Goal: Transaction & Acquisition: Purchase product/service

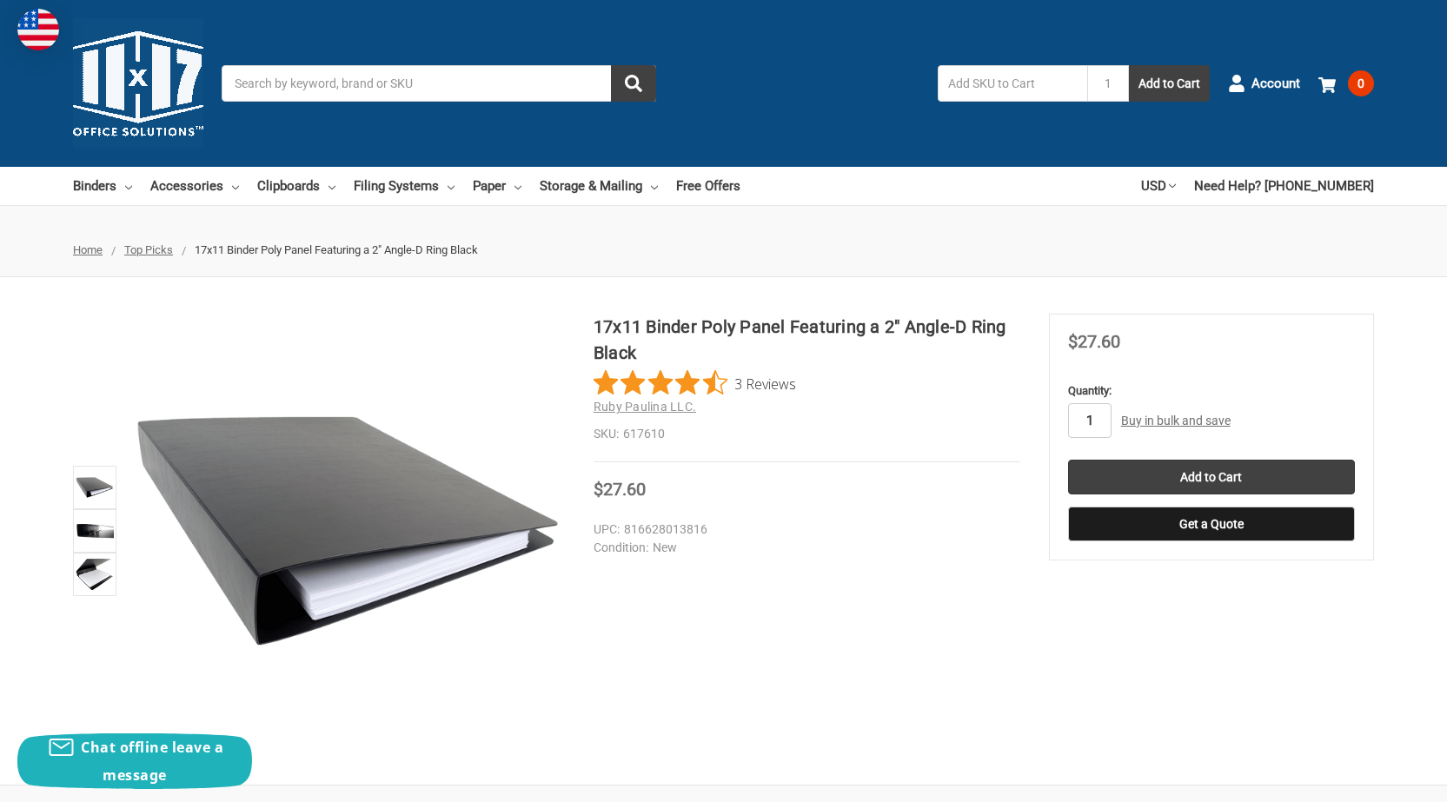
type input "\"
type input "16"
click at [1213, 494] on input "Add to Cart" at bounding box center [1211, 477] width 287 height 35
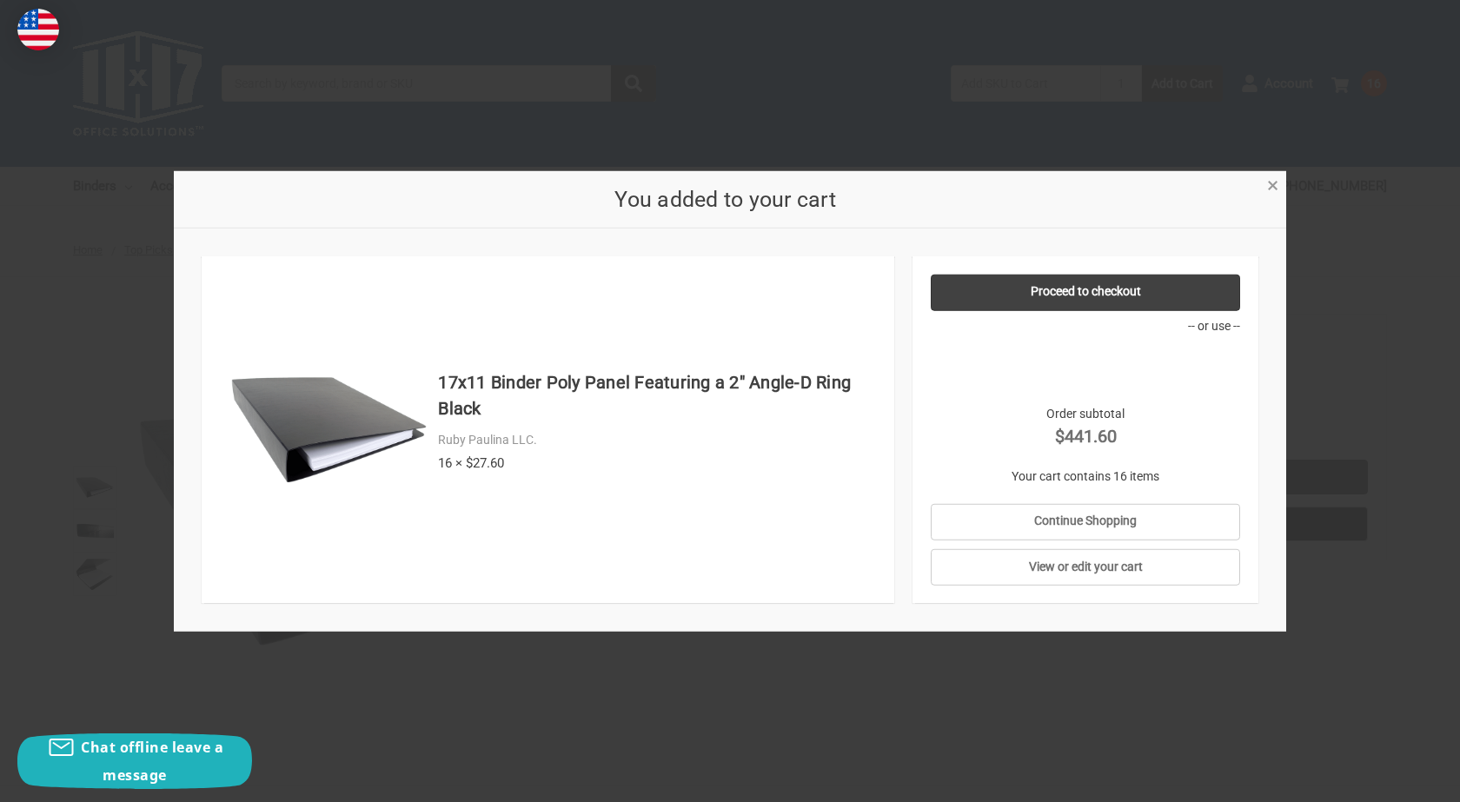
click at [1263, 185] on div "× You added to your cart 17x11 Binder Poly Panel Featuring a 2" Angle-D Ring Bl…" at bounding box center [730, 400] width 1112 height 461
click at [1280, 182] on link "×" at bounding box center [1272, 184] width 18 height 18
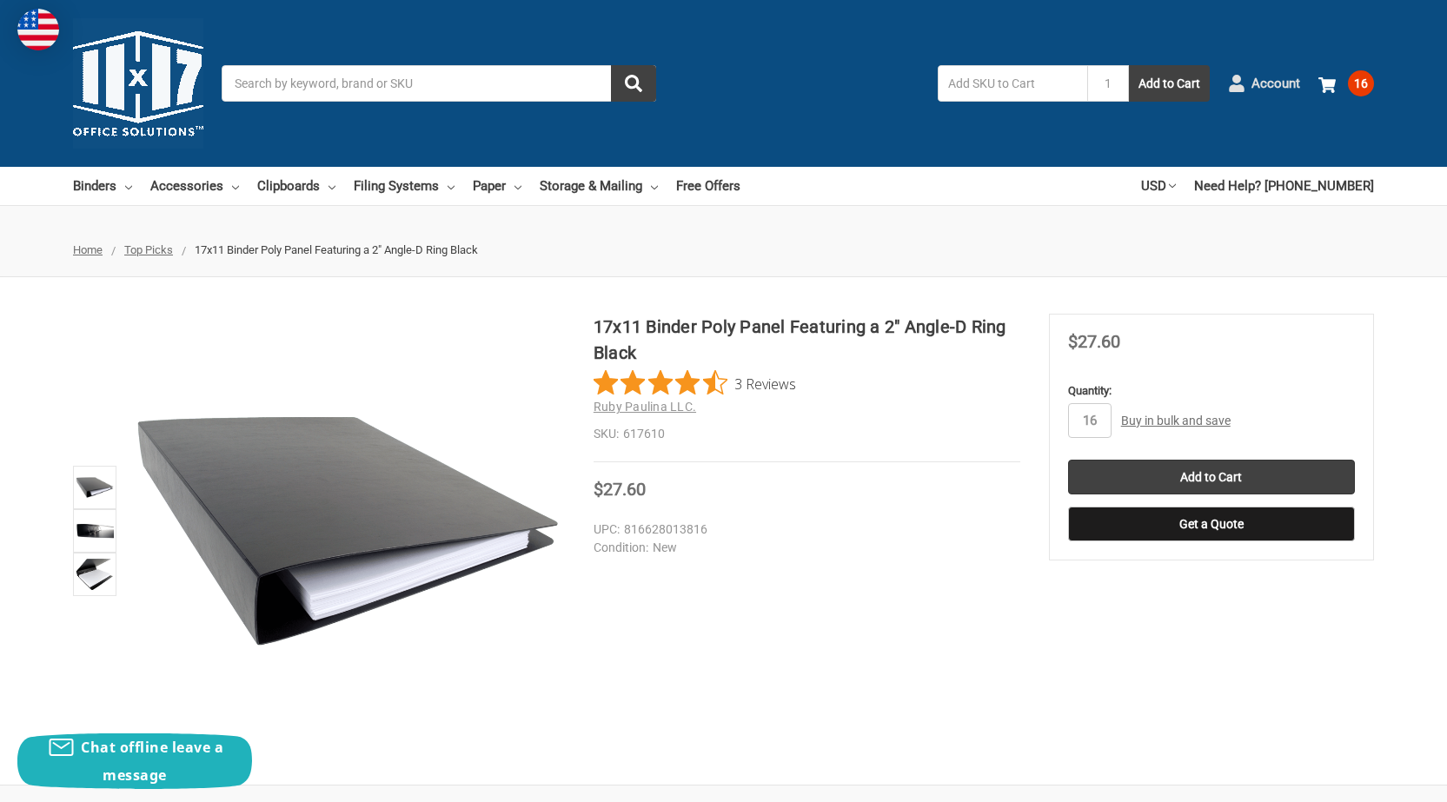
click at [1269, 76] on span "Account" at bounding box center [1275, 84] width 49 height 20
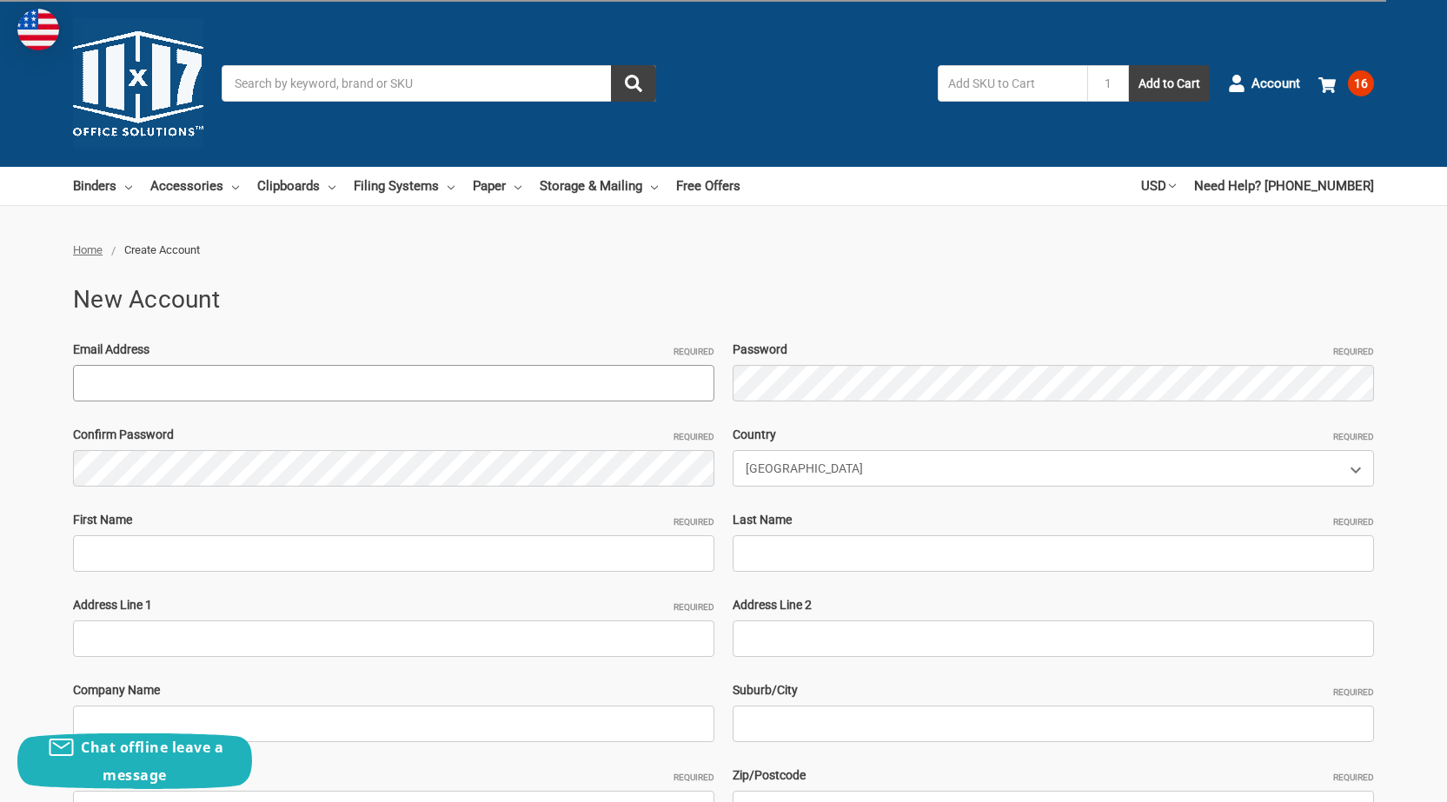
paste input "[EMAIL_ADDRESS][DOMAIN_NAME]"
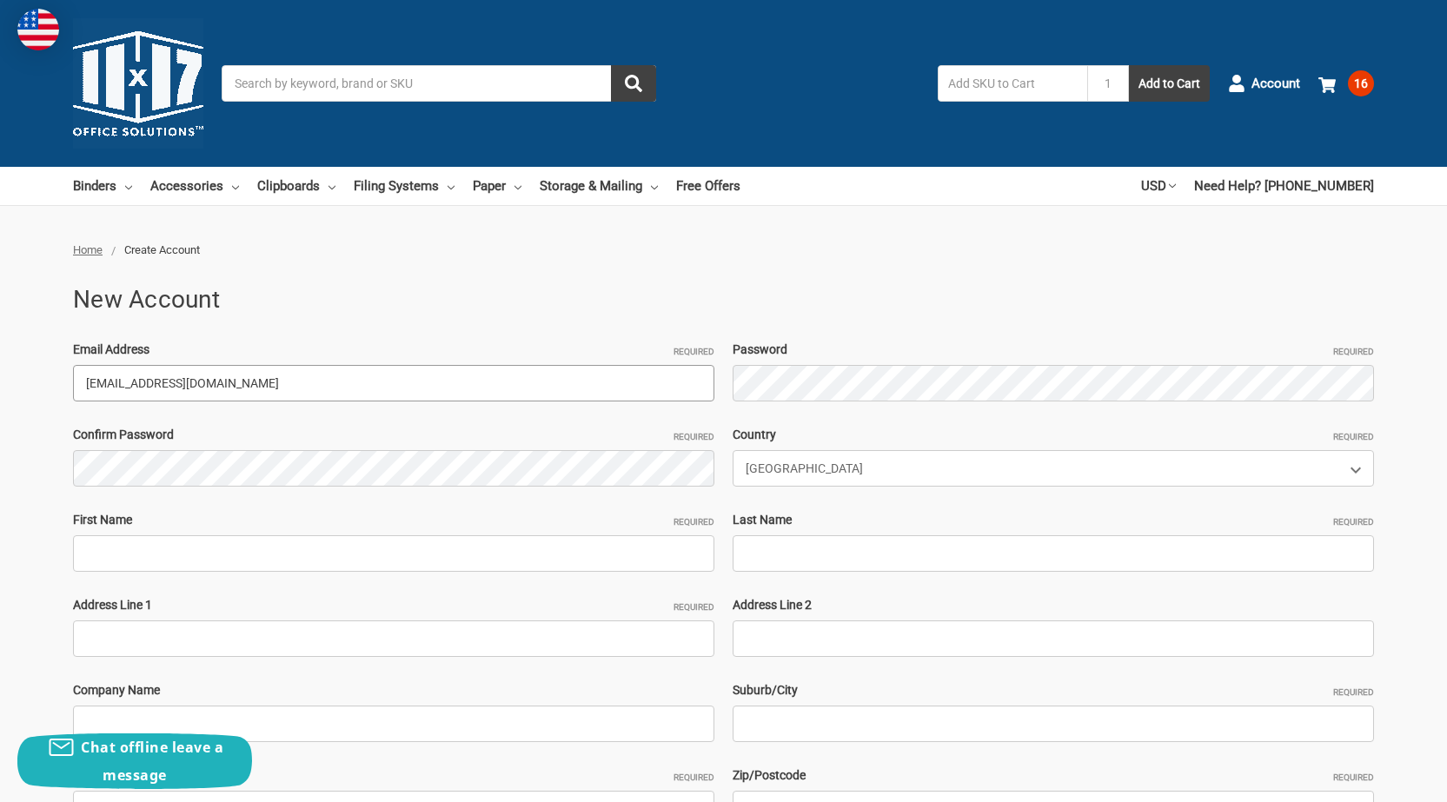
type input "[EMAIL_ADDRESS][DOMAIN_NAME]"
click at [162, 563] on input "First Name Required" at bounding box center [393, 553] width 641 height 36
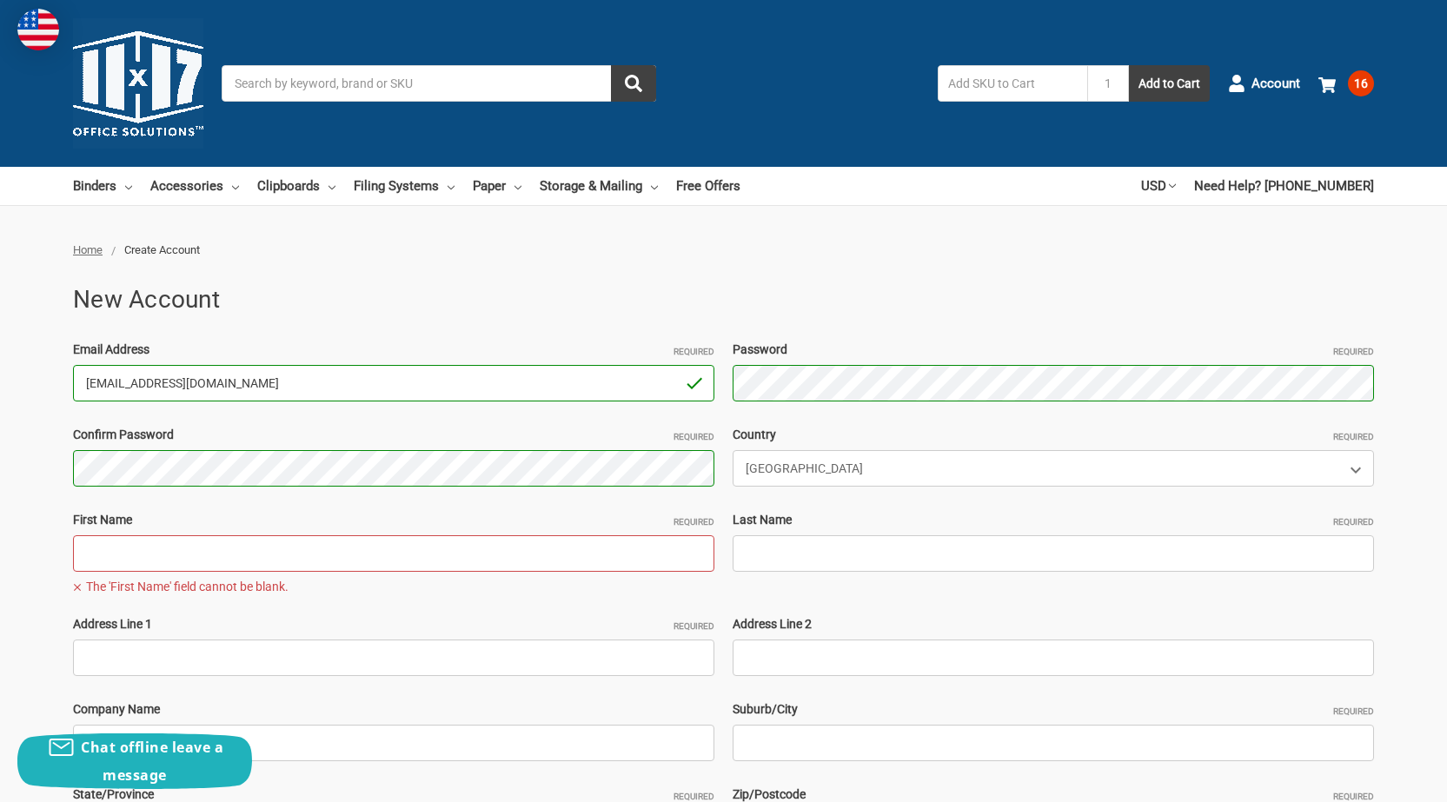
drag, startPoint x: 137, startPoint y: 385, endPoint x: 0, endPoint y: 383, distance: 137.3
click at [0, 383] on div "Home Create Account New Account Email Address Required KevinSpry684@hotmail.com…" at bounding box center [723, 668] width 1447 height 853
click at [165, 543] on input "First Name Required" at bounding box center [393, 553] width 641 height 36
paste input "KevinSpry"
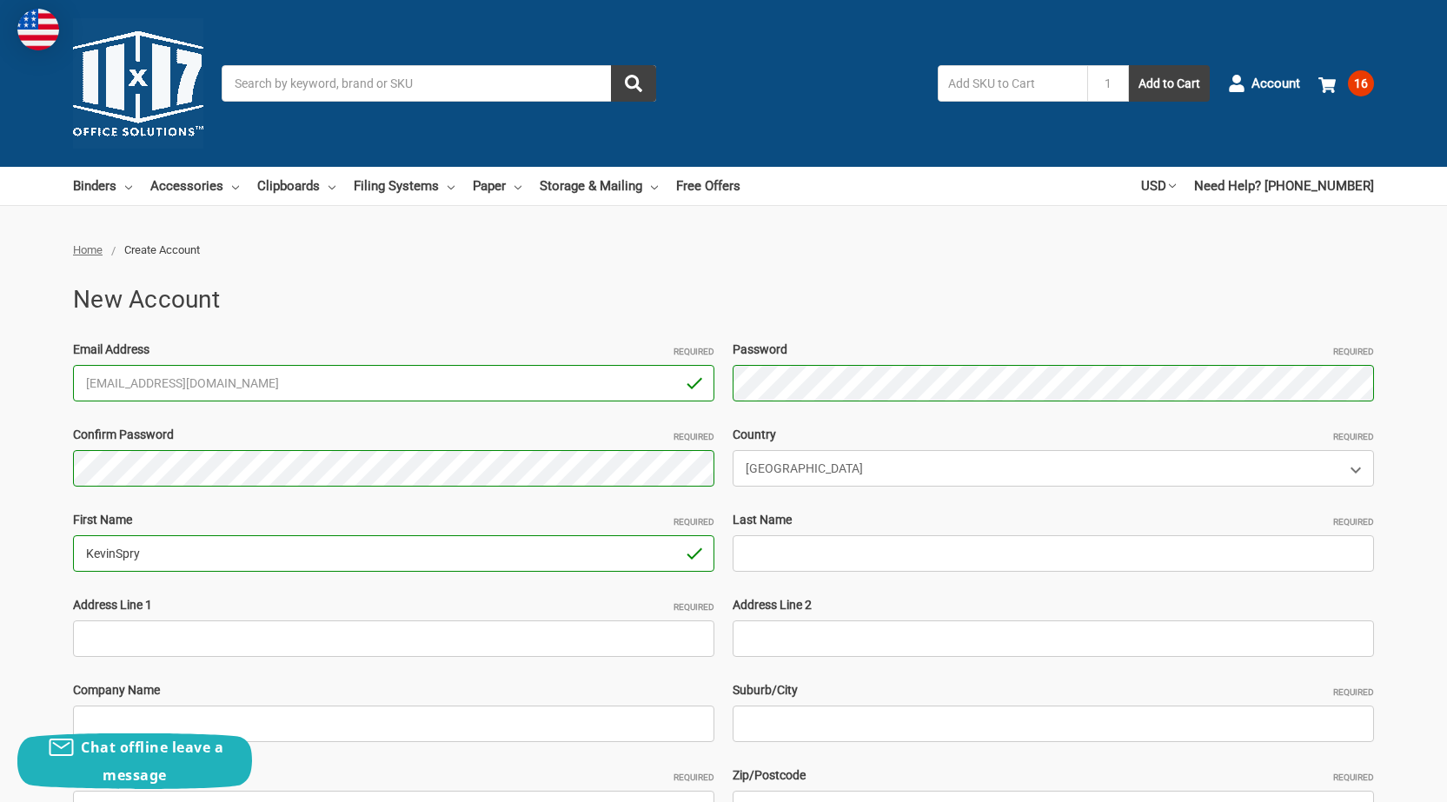
drag, startPoint x: 112, startPoint y: 558, endPoint x: 331, endPoint y: 557, distance: 219.0
click at [313, 558] on input "KevinSpry" at bounding box center [393, 553] width 641 height 36
type input "[PERSON_NAME]"
click at [799, 561] on input "Last Name Required" at bounding box center [1053, 553] width 641 height 36
paste input "[PERSON_NAME]"
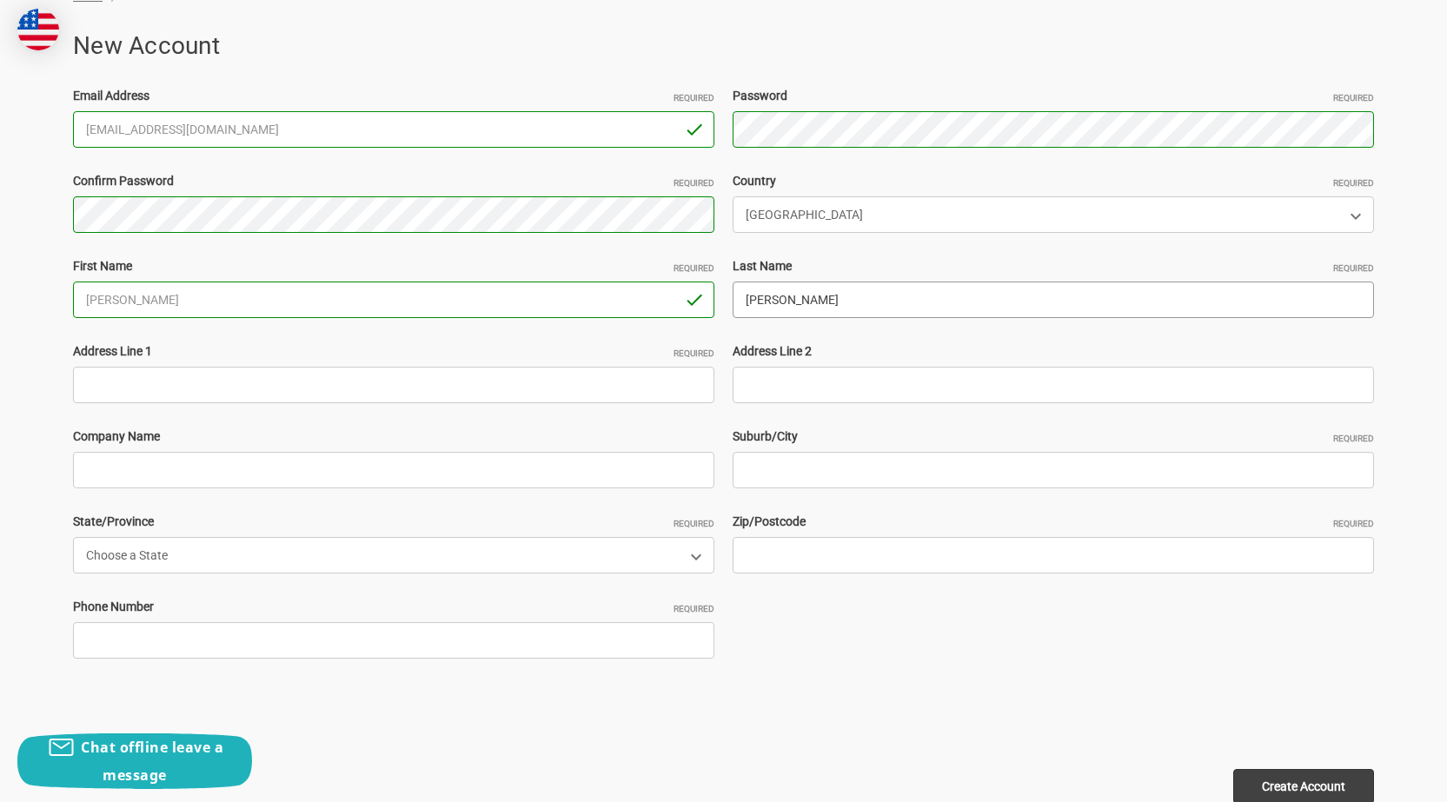
scroll to position [261, 0]
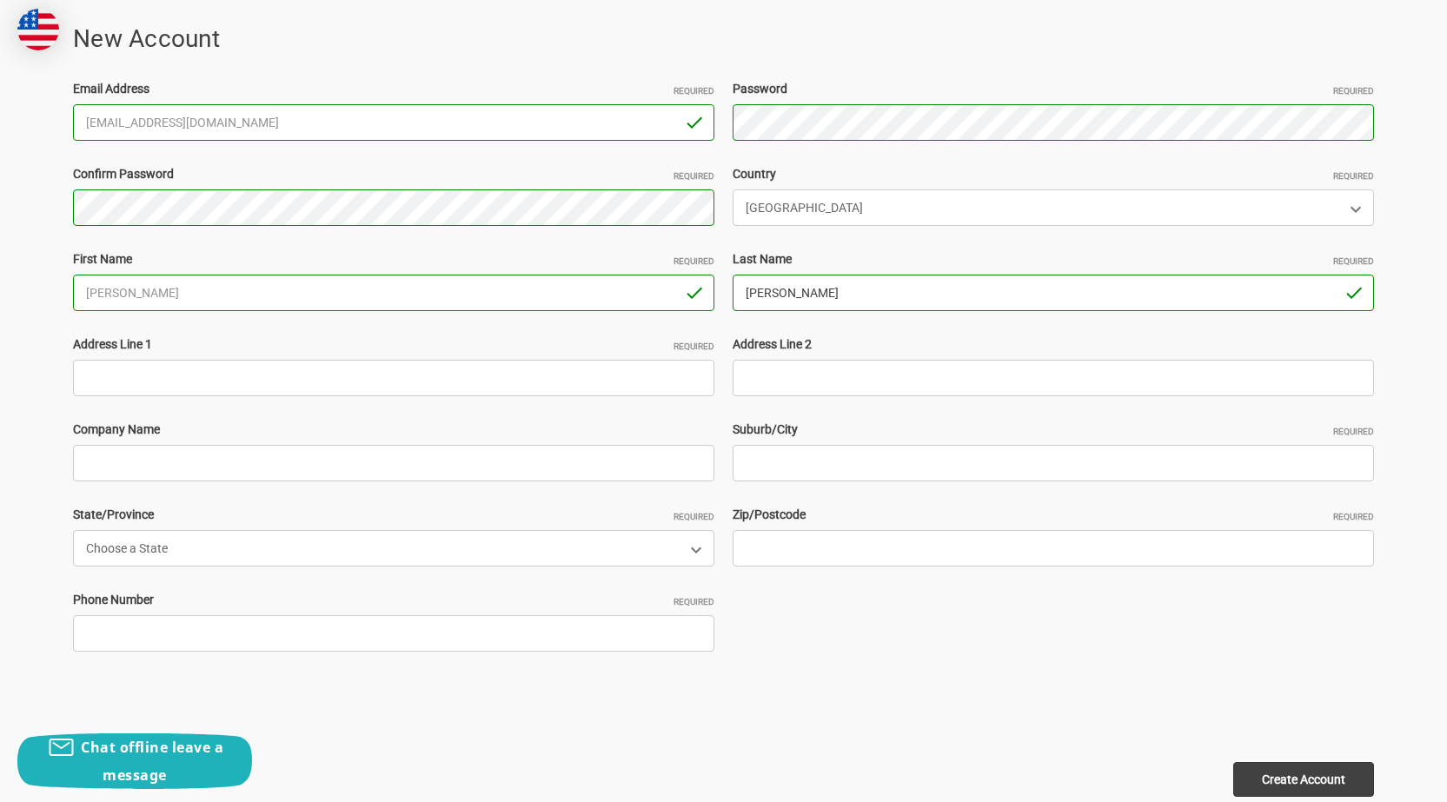
type input "[PERSON_NAME]"
click at [251, 376] on input "Address Line 1 Required" at bounding box center [393, 378] width 641 height 36
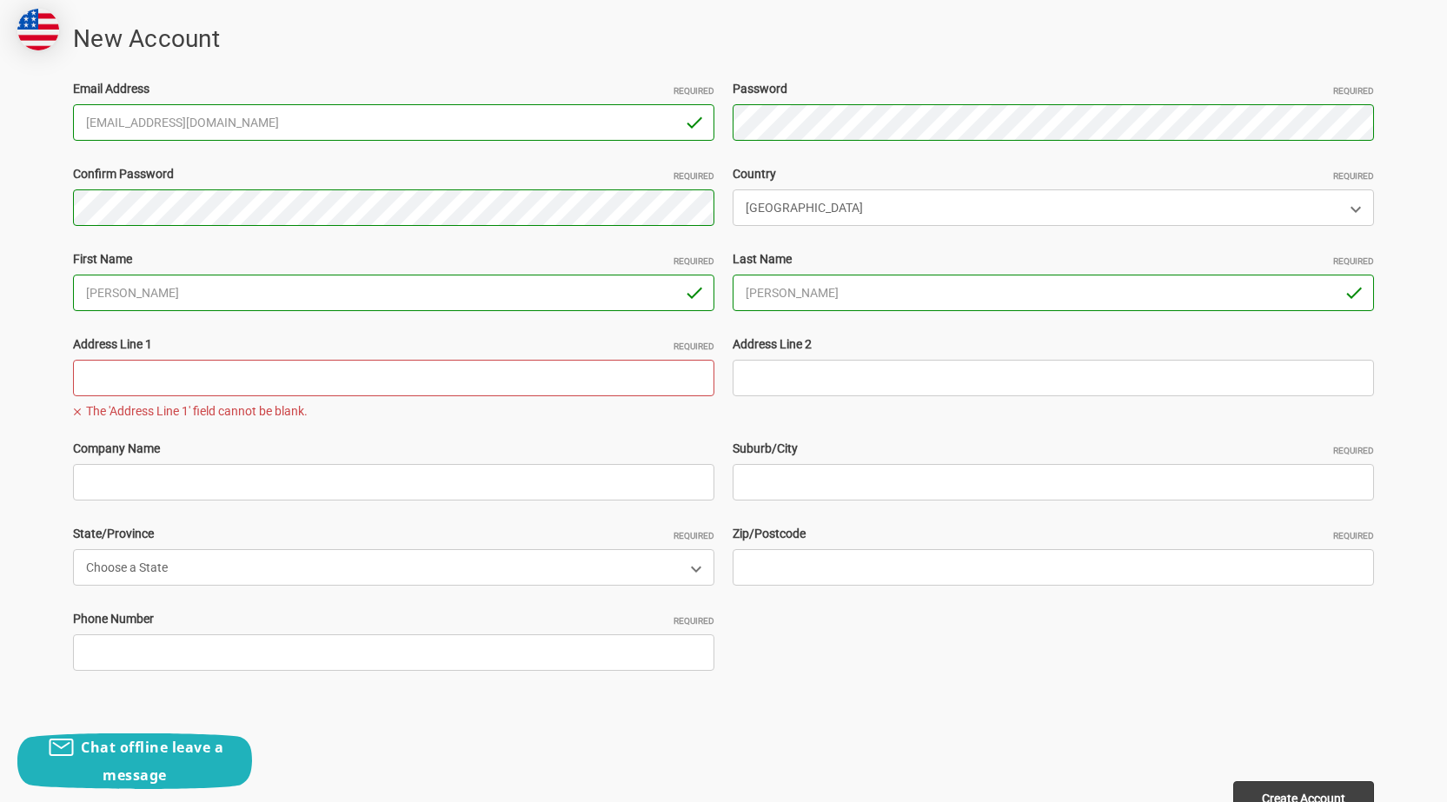
paste input "700 S John Rodes Blvd STE C3, Melbourne, FL 32904"
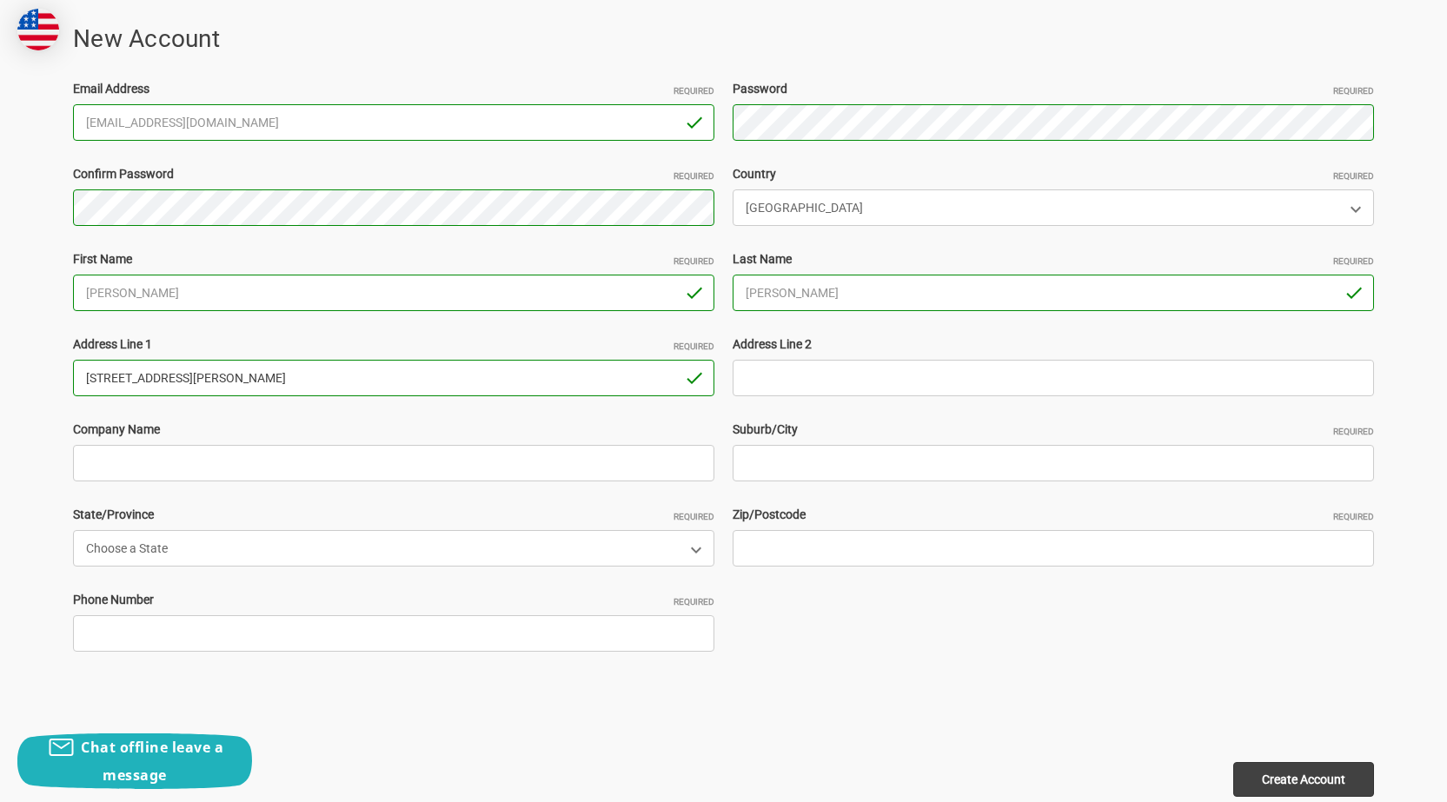
click at [360, 377] on input "700 S John Rodes Blvd STE C3, Melbourne, FL 32904" at bounding box center [393, 378] width 641 height 36
type input "700 S John Rodes Blvd STE C3, Melbourne, FL"
click at [825, 552] on input "Zip/Postcode Required" at bounding box center [1053, 548] width 641 height 36
paste input "32904"
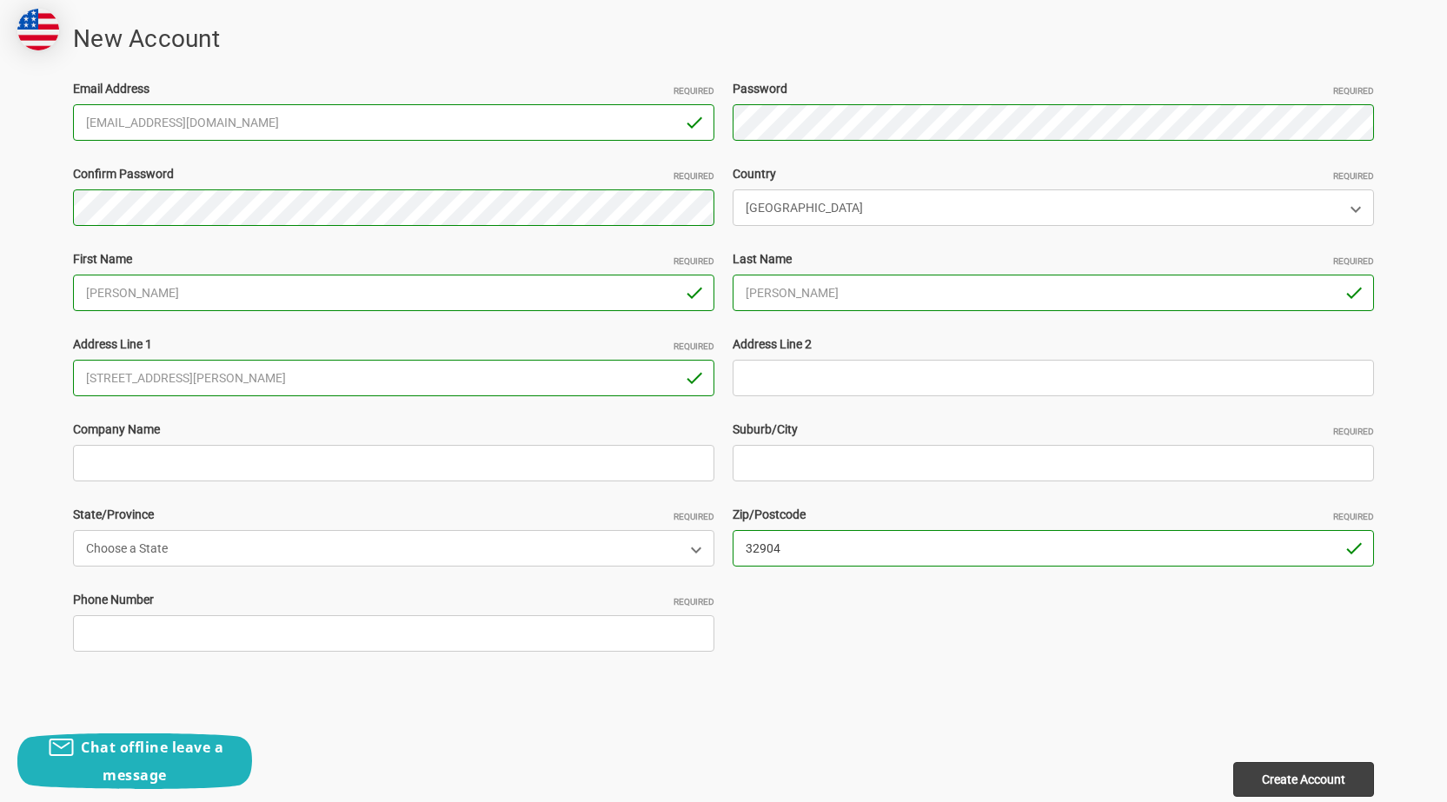
type input "32904"
click at [300, 378] on input "700 S John Rodes Blvd STE C3, Melbourne, FL" at bounding box center [393, 378] width 641 height 36
type input "700 S John Rodes Blvd STE C3, , FL"
click at [771, 455] on input "Suburb/City Required" at bounding box center [1053, 463] width 641 height 36
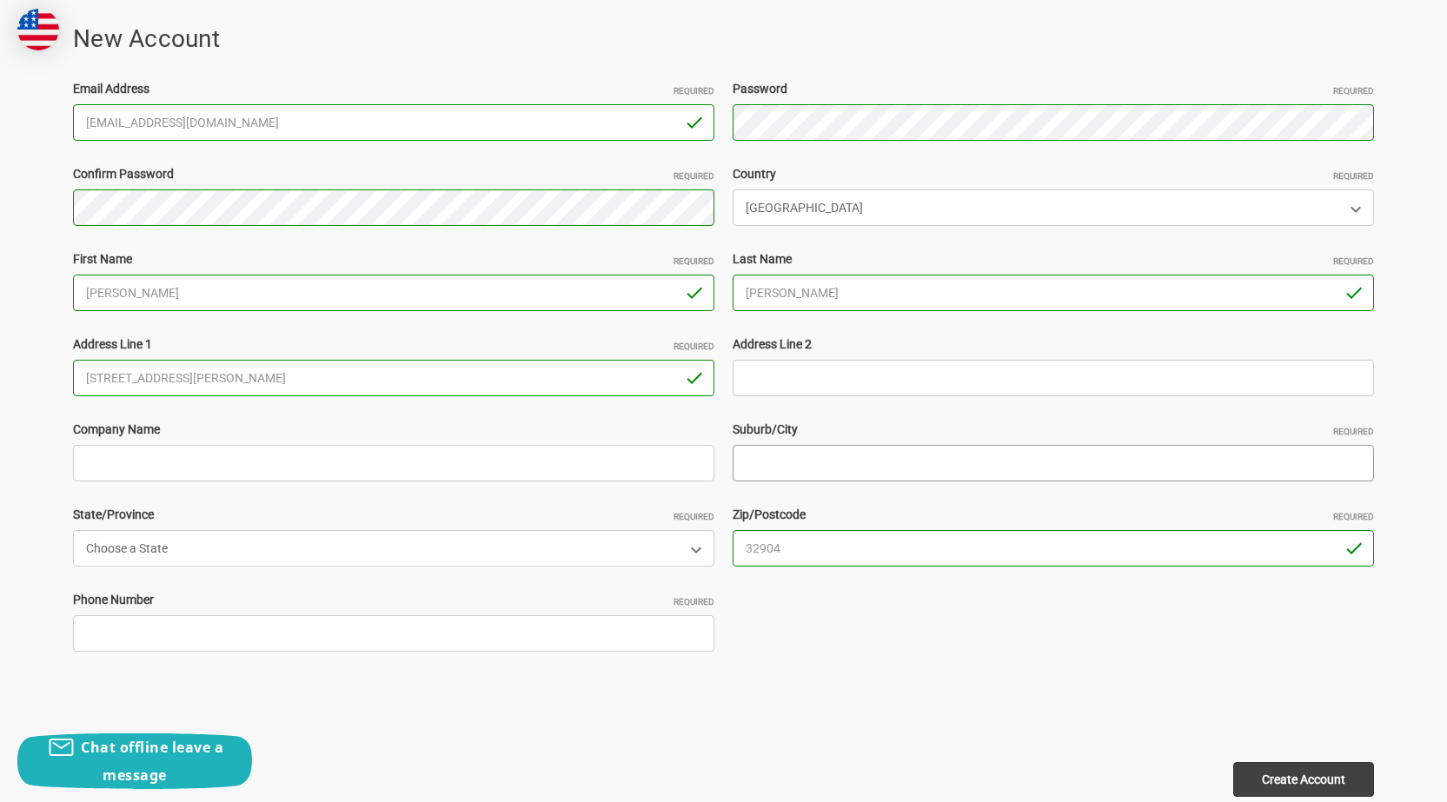
paste input "Melbourne"
type input "Melbourne"
drag, startPoint x: 253, startPoint y: 384, endPoint x: 581, endPoint y: 384, distance: 328.5
click at [436, 384] on input "700 S John Rodes Blvd STE C3, , FL" at bounding box center [393, 378] width 641 height 36
type input "[STREET_ADDRESS][PERSON_NAME]"
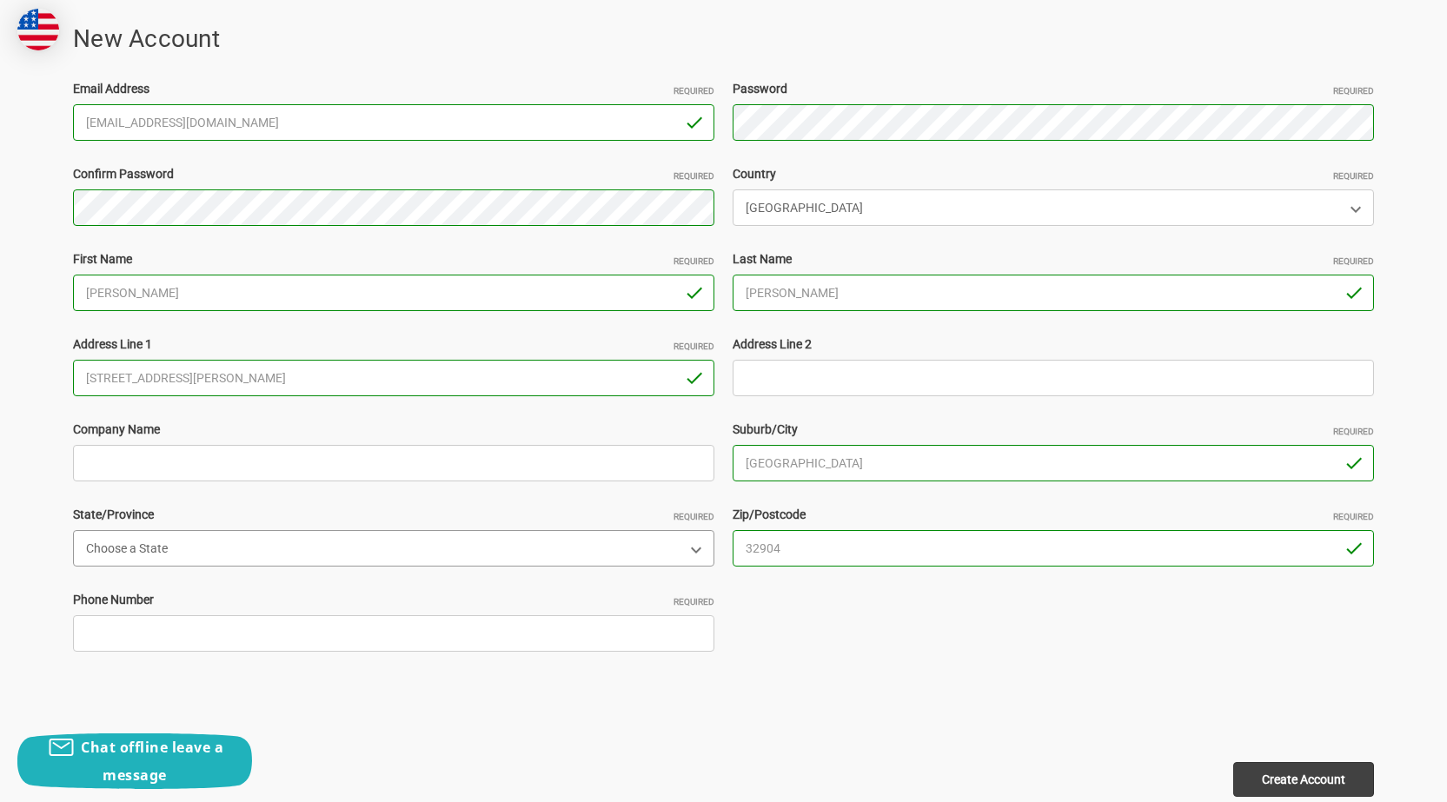
click at [165, 549] on select "Choose a State Alabama Alaska American Samoa Arizona Arkansas Armed Forces Afri…" at bounding box center [393, 548] width 641 height 36
select select "Florida"
click at [73, 530] on select "Choose a State Alabama Alaska American Samoa Arizona Arkansas Armed Forces Afri…" at bounding box center [393, 548] width 641 height 36
click at [141, 622] on input "Phone Number Required" at bounding box center [393, 633] width 641 height 36
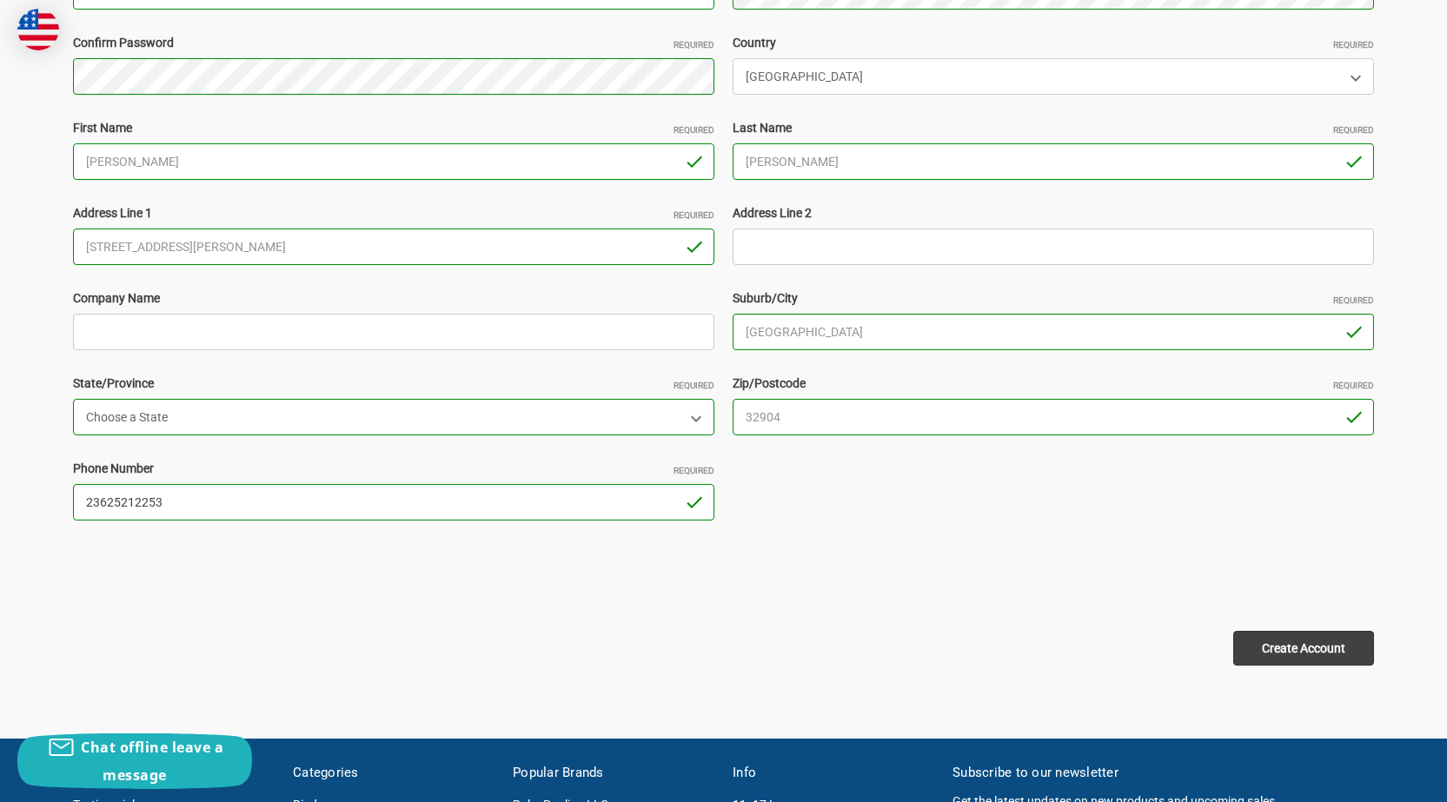
scroll to position [434, 0]
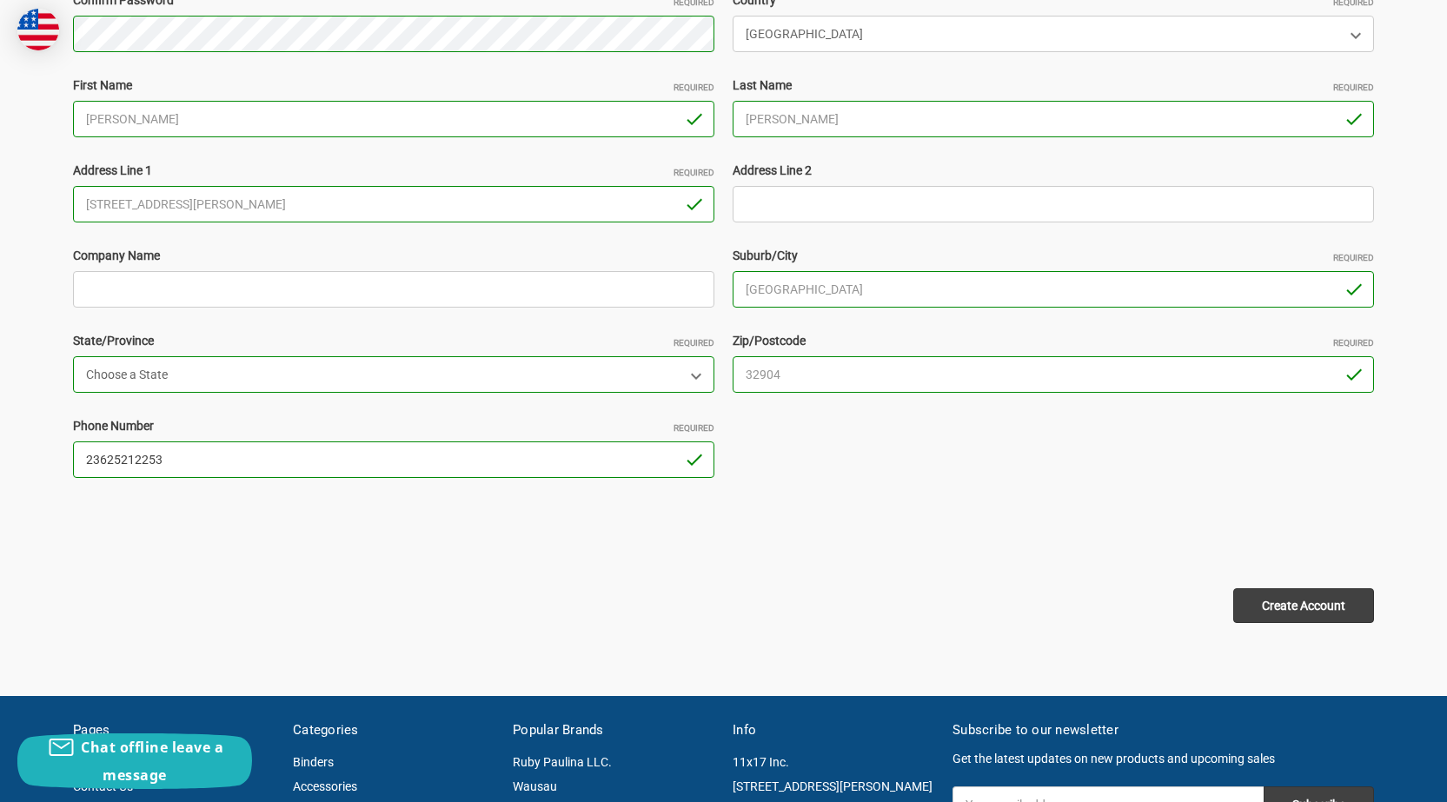
click at [187, 463] on input "23625212253" at bounding box center [393, 459] width 641 height 36
type input "2362521225"
click at [1281, 597] on input "Create Account" at bounding box center [1303, 605] width 141 height 35
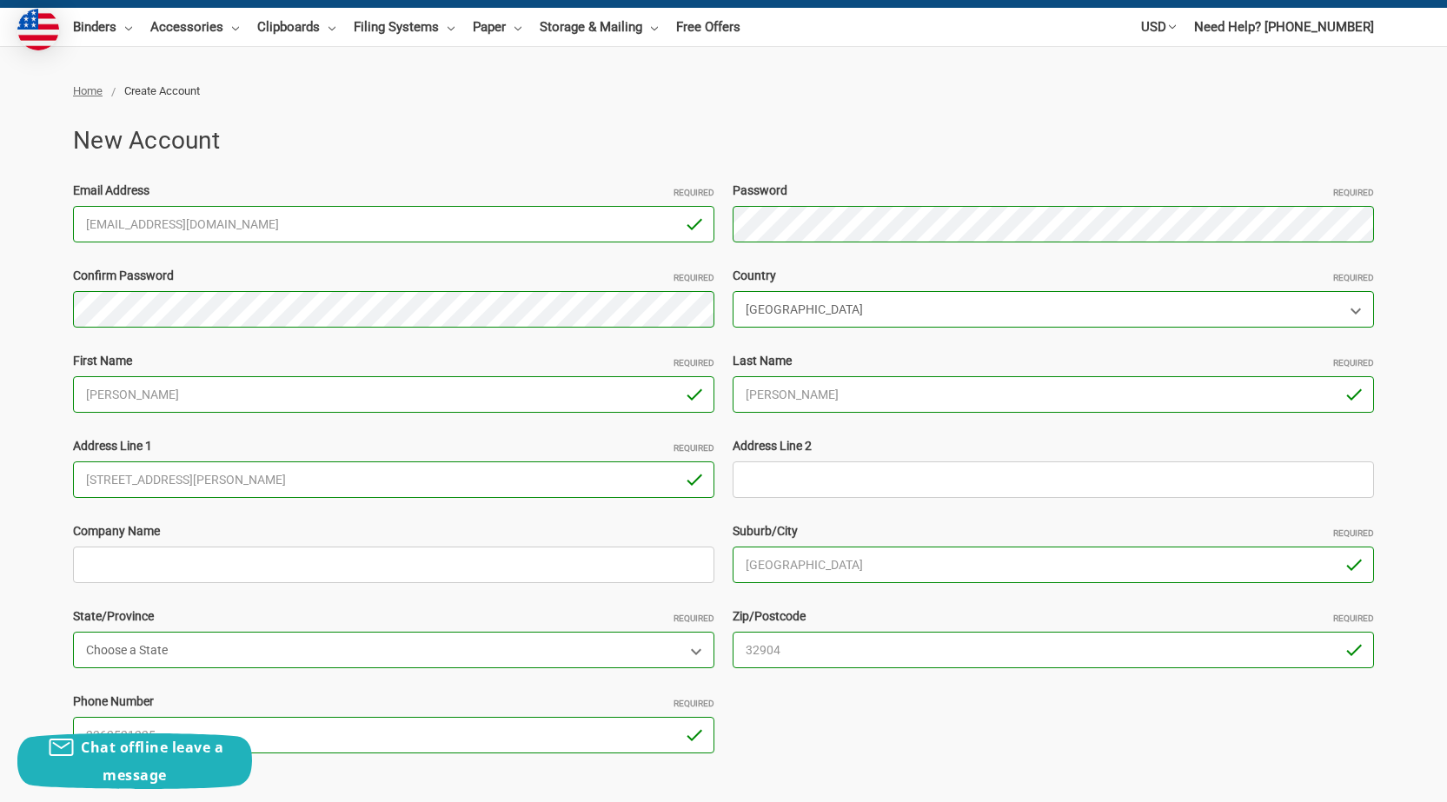
scroll to position [0, 0]
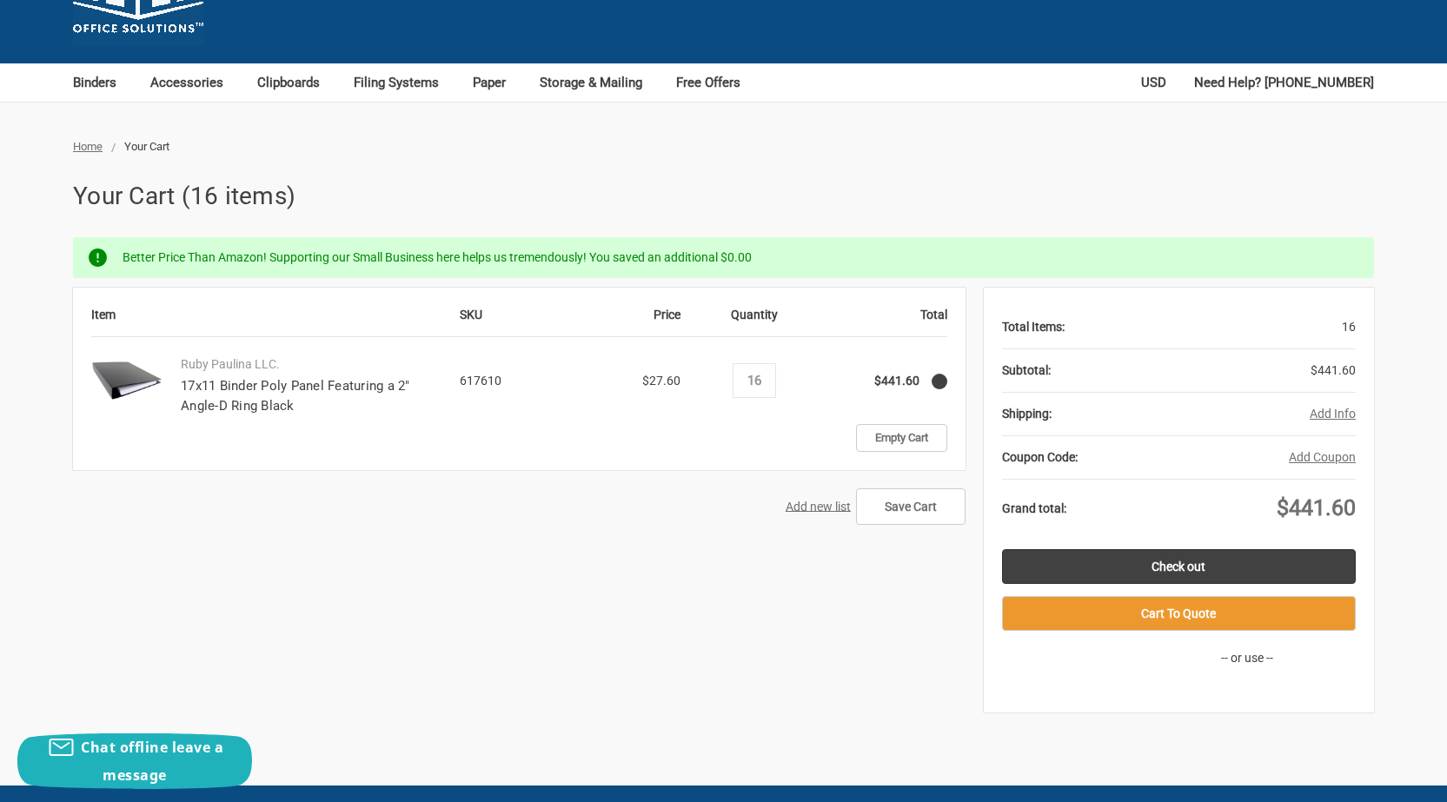
scroll to position [261, 0]
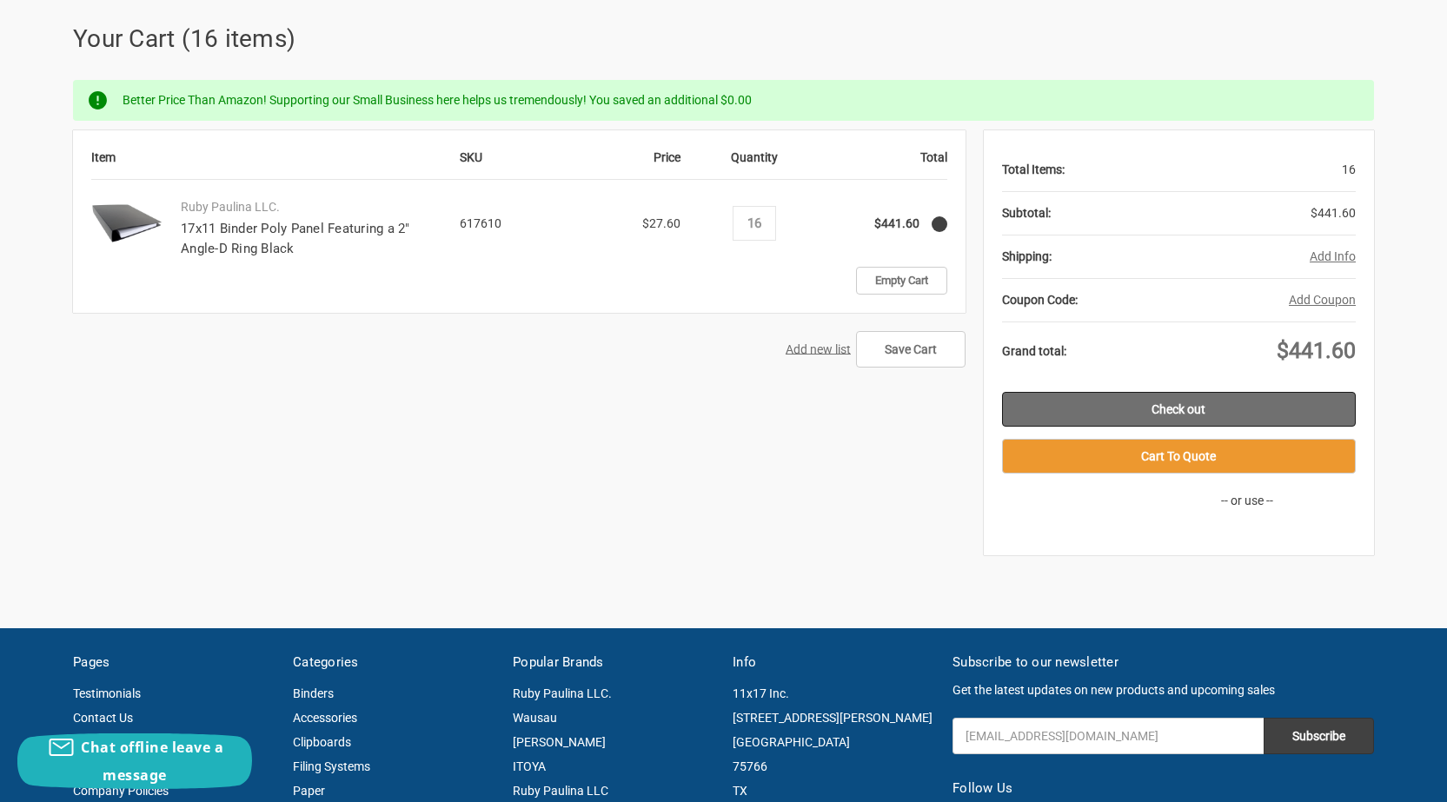
click at [1170, 412] on link "Check out" at bounding box center [1179, 409] width 354 height 35
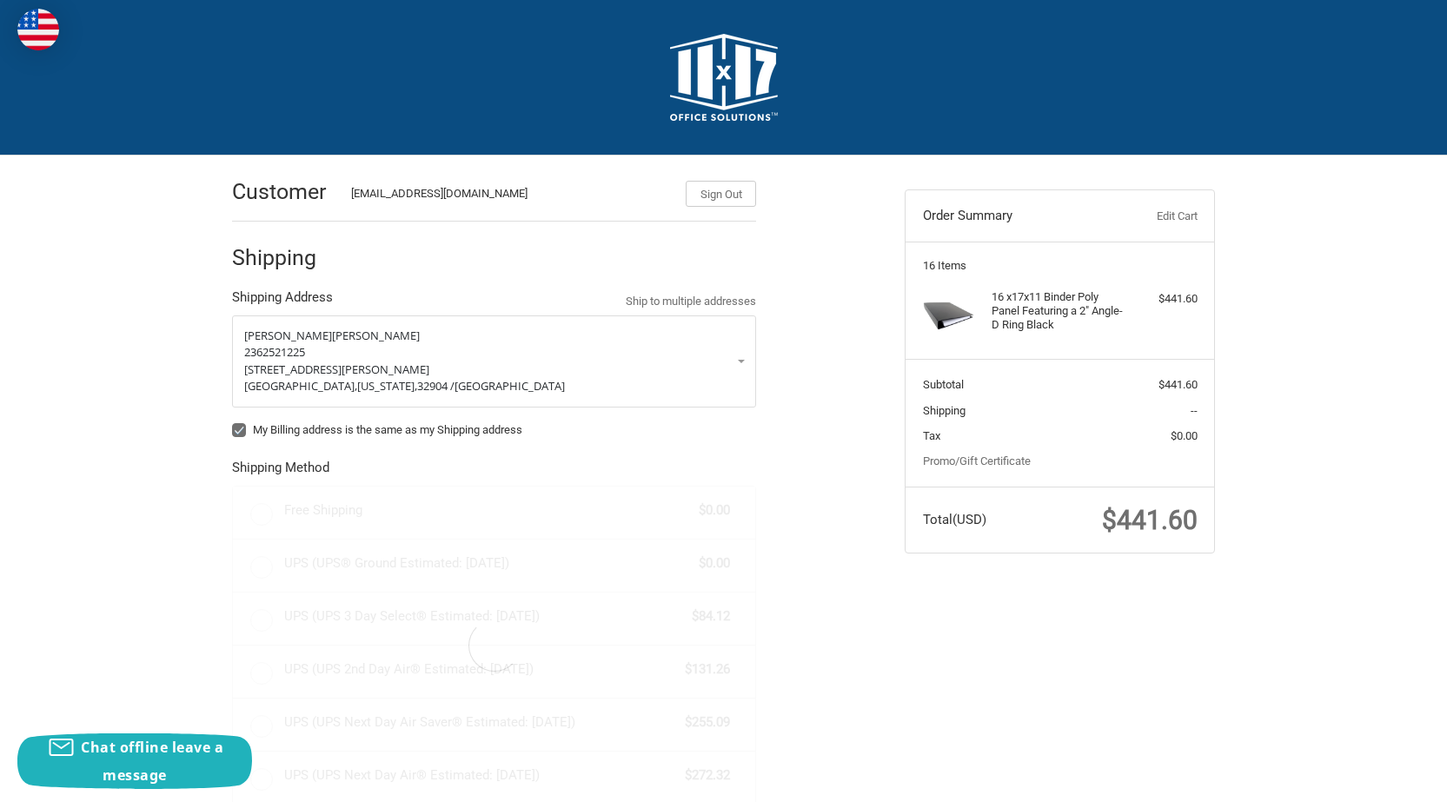
radio input "true"
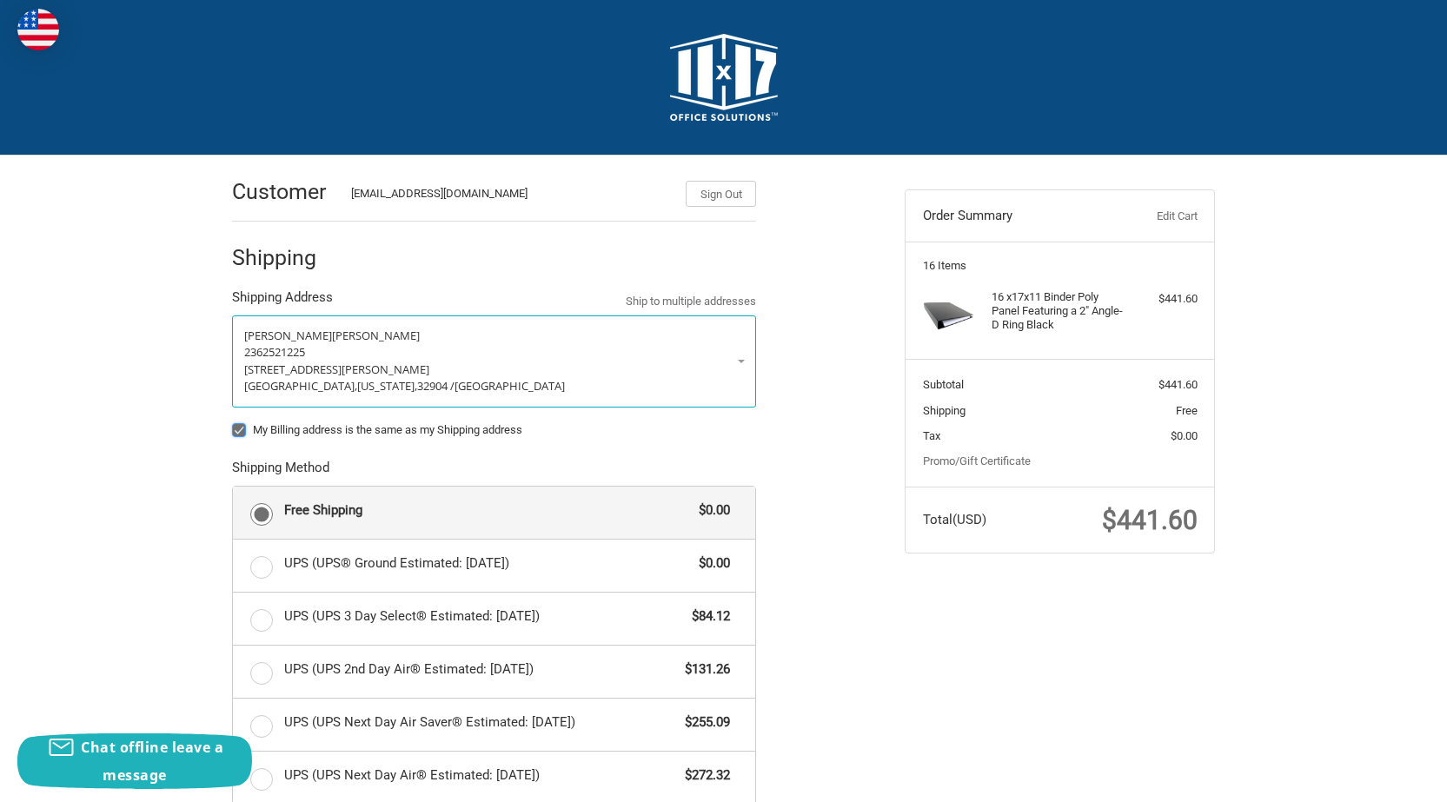
scroll to position [261, 0]
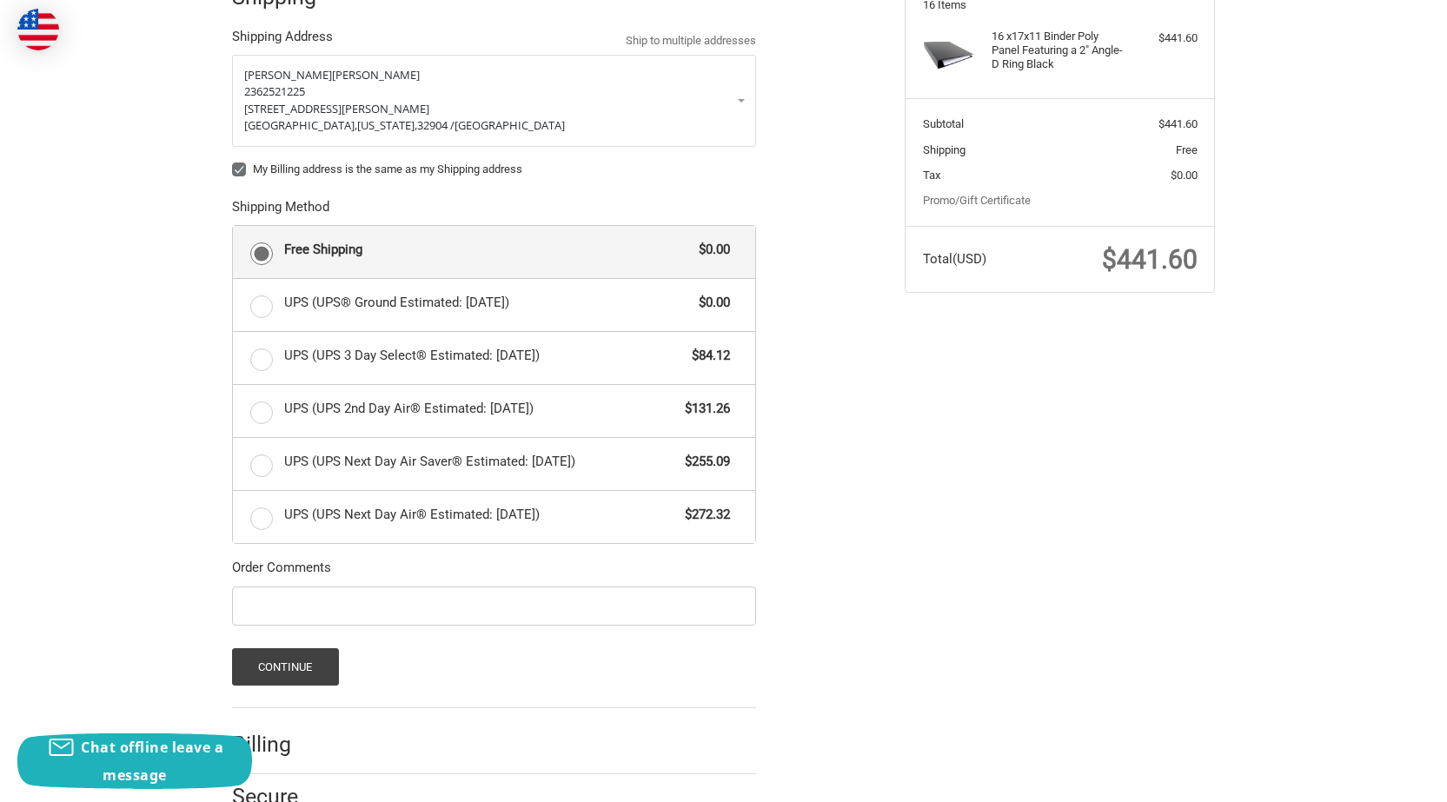
click at [302, 175] on label "My Billing address is the same as my Shipping address" at bounding box center [494, 169] width 524 height 14
click at [233, 162] on input "My Billing address is the same as my Shipping address" at bounding box center [232, 161] width 1 height 1
checkbox input "false"
click at [313, 659] on button "Continue" at bounding box center [285, 666] width 107 height 37
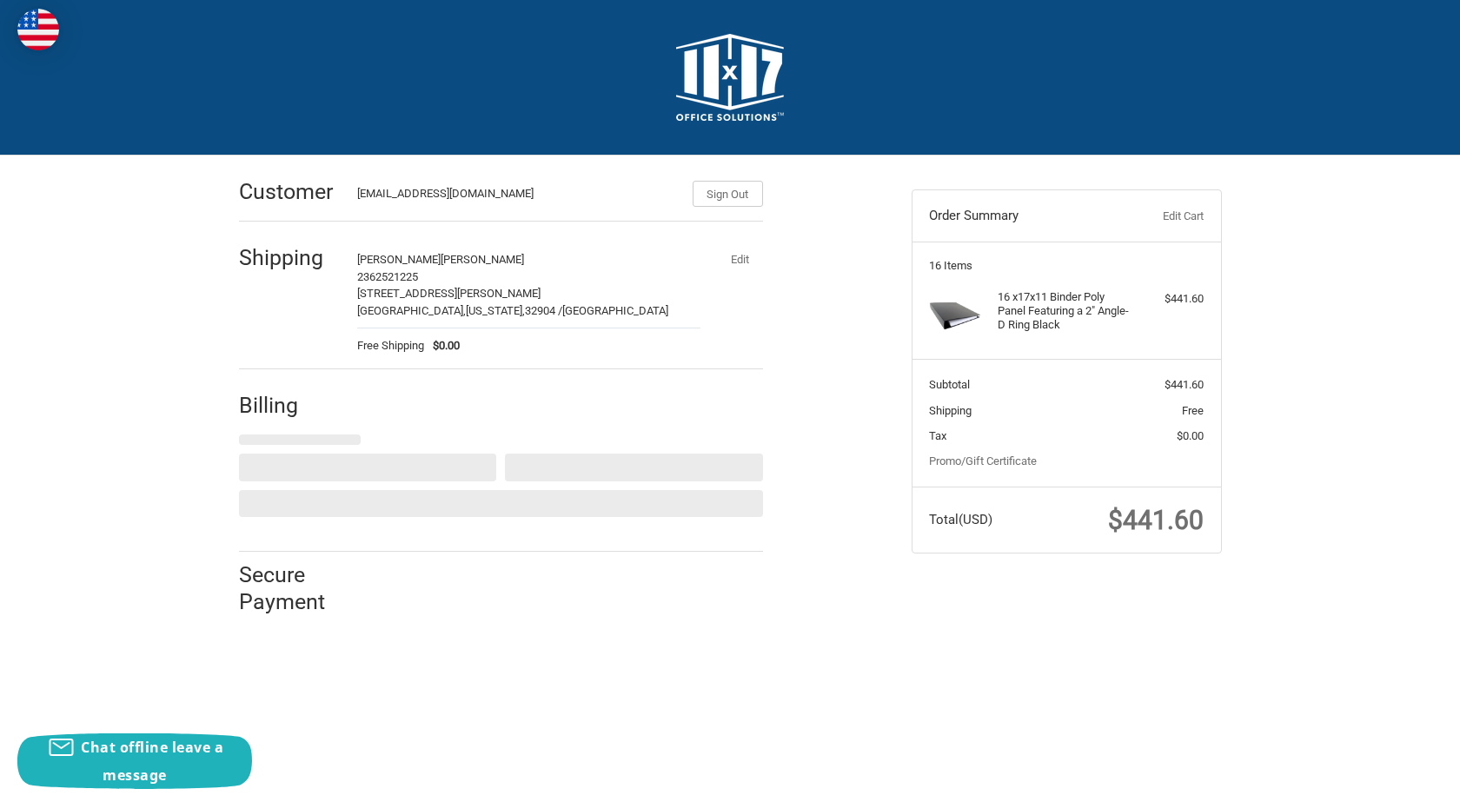
select select "US"
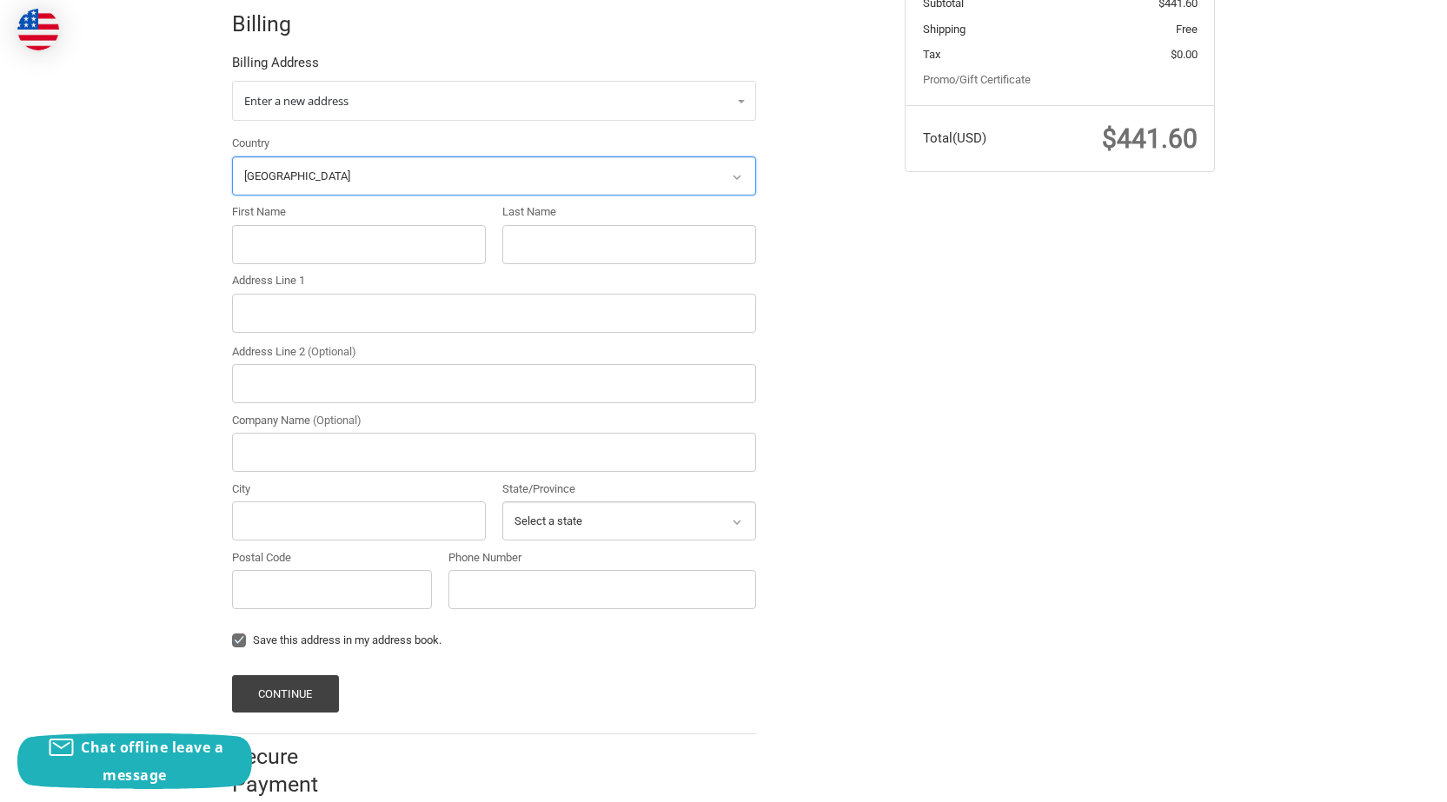
scroll to position [382, 0]
click at [316, 231] on input "First Name" at bounding box center [359, 243] width 254 height 39
paste input "Tareka McDaniel"
drag, startPoint x: 278, startPoint y: 249, endPoint x: 454, endPoint y: 237, distance: 175.9
click at [454, 237] on input "Tareka McDaniel" at bounding box center [359, 243] width 254 height 39
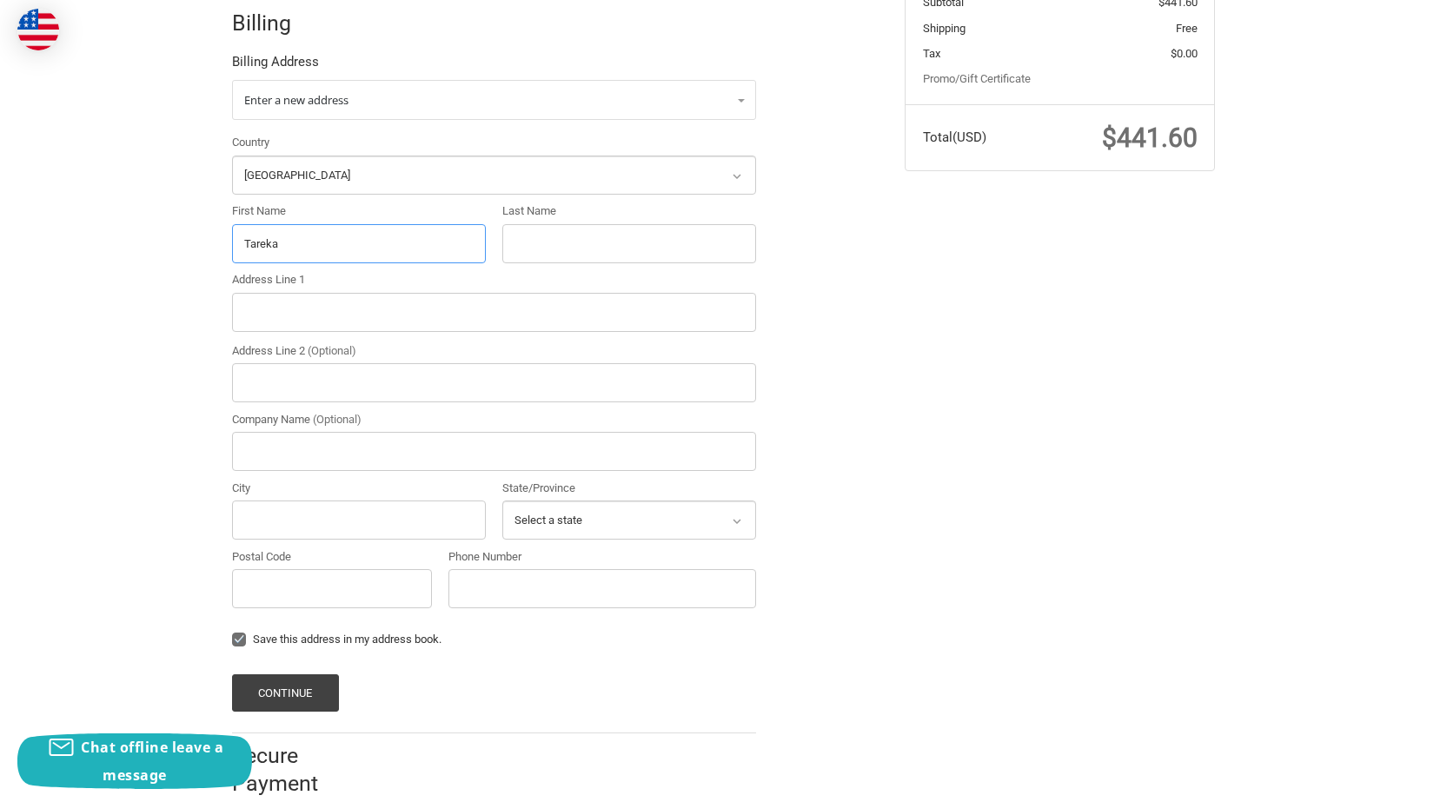
type input "Tareka"
paste input "[PERSON_NAME]"
click at [567, 228] on input "[PERSON_NAME]" at bounding box center [629, 243] width 254 height 39
type input "[PERSON_NAME]"
click at [325, 364] on input "Address Line 2 (Optional)" at bounding box center [494, 382] width 524 height 39
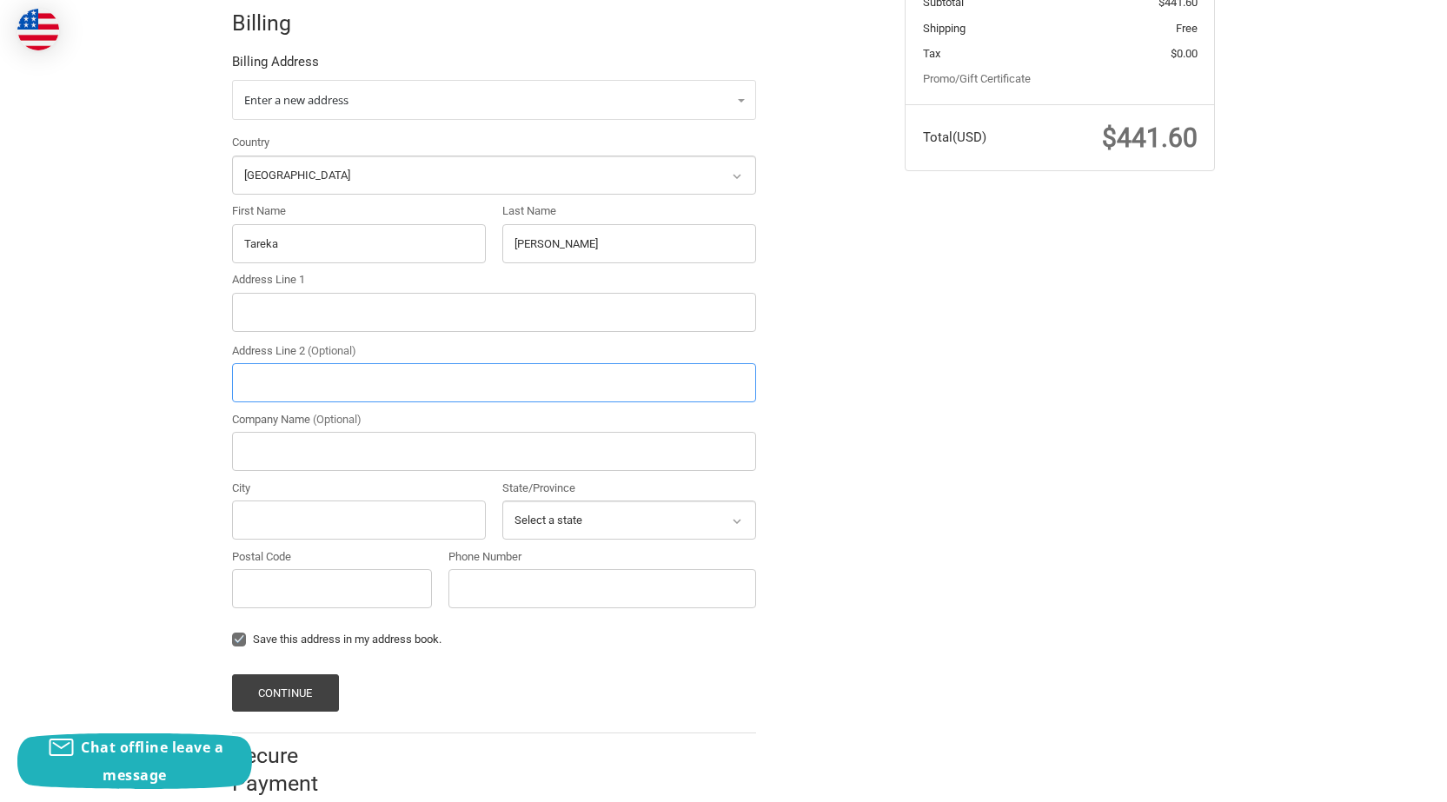
click at [399, 381] on input "Address Line 2 (Optional)" at bounding box center [494, 382] width 524 height 39
click at [379, 323] on input "Address Line 1" at bounding box center [494, 312] width 524 height 39
paste input "330 Arrowhead Blvd 14 aJonesboro, GA 30236"
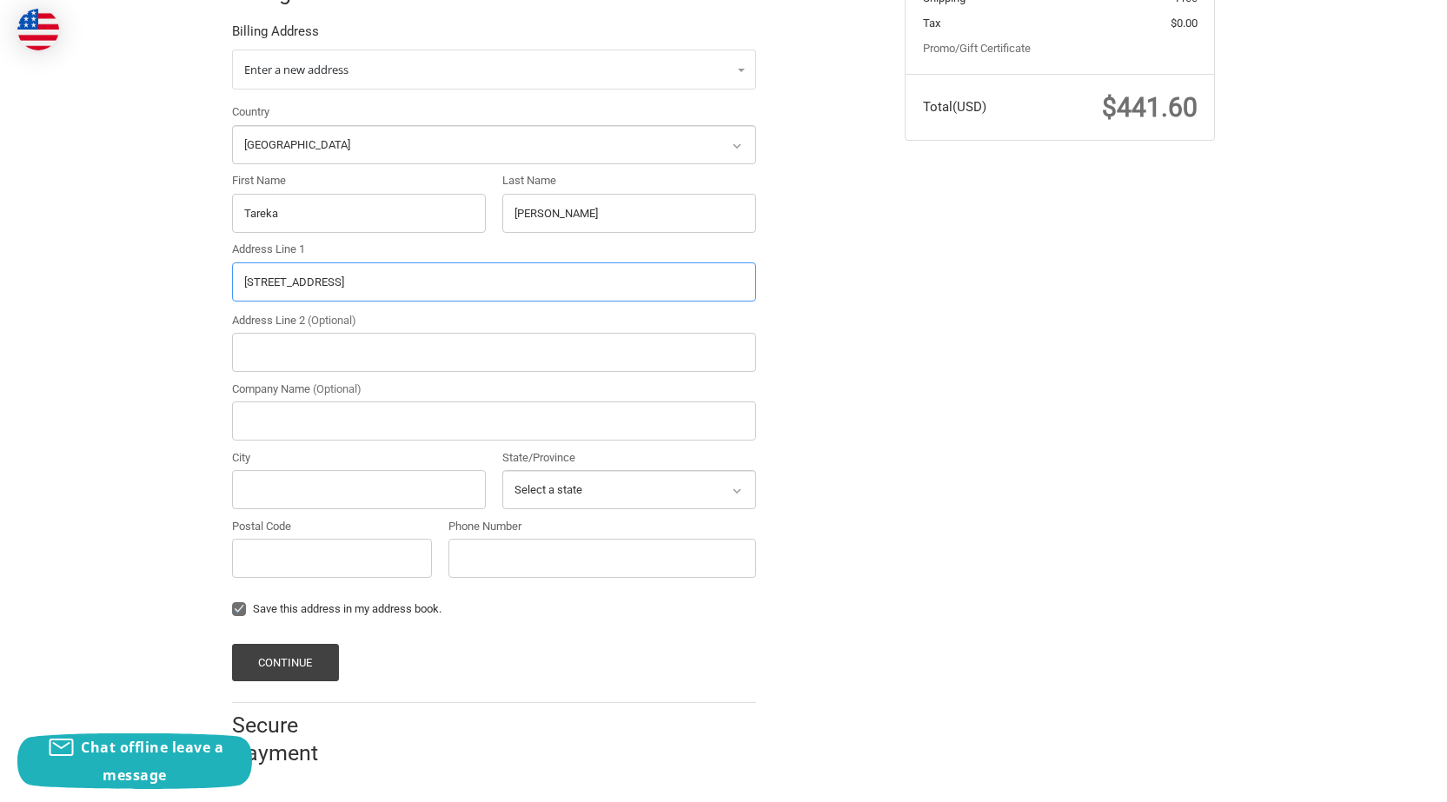
click at [472, 291] on input "330 Arrowhead Blvd 14 aJonesboro, GA 30236" at bounding box center [494, 281] width 524 height 39
type input "330 Arrowhead Blvd 14 aJonesboro, GA"
click at [534, 570] on input "Phone Number" at bounding box center [602, 558] width 308 height 39
click at [341, 535] on div "Postal Code" at bounding box center [332, 548] width 200 height 60
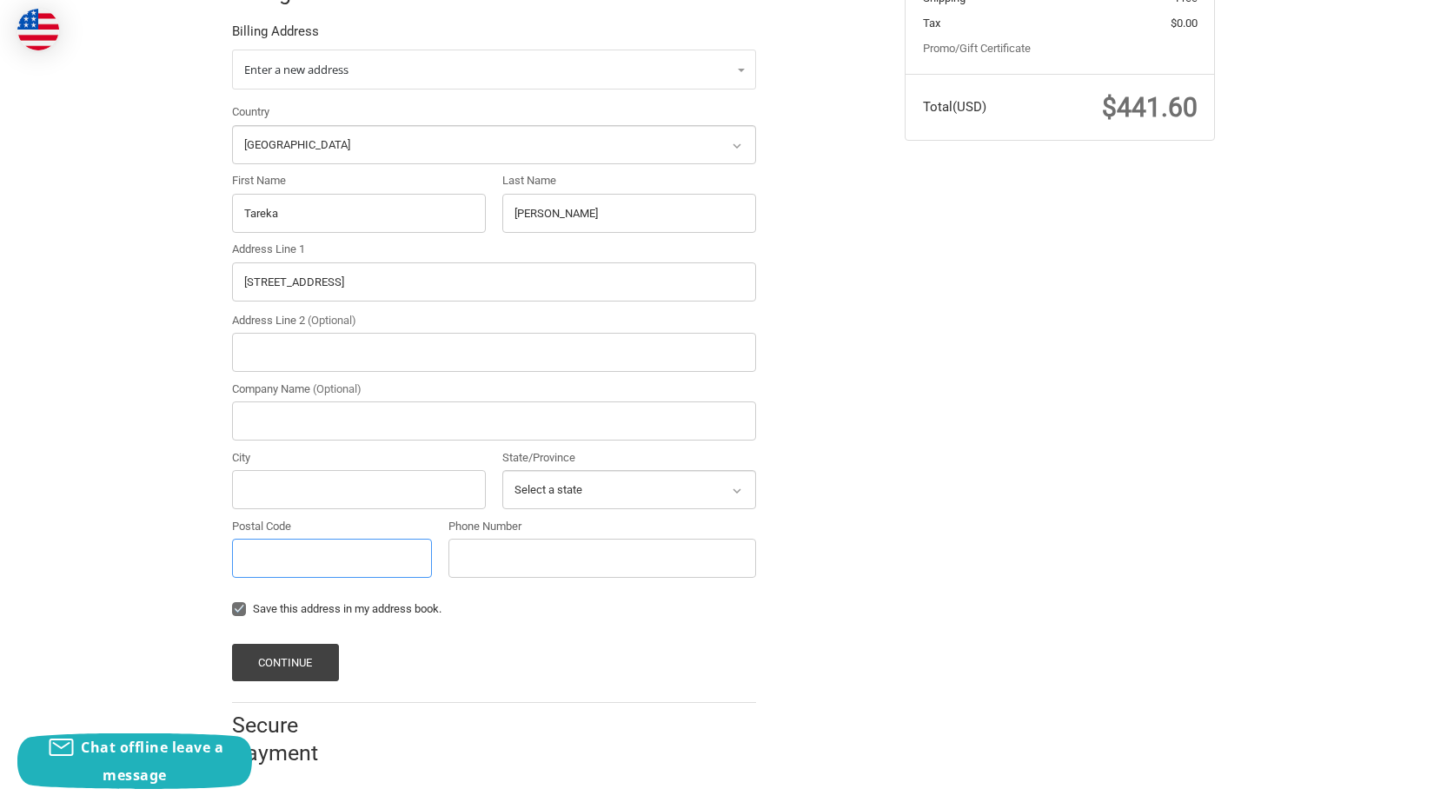
click at [314, 547] on input "Postal Code" at bounding box center [332, 558] width 200 height 39
paste input "30236"
type input "30236"
click at [375, 274] on input "330 Arrowhead Blvd 14 aJonesboro, GA" at bounding box center [494, 281] width 524 height 39
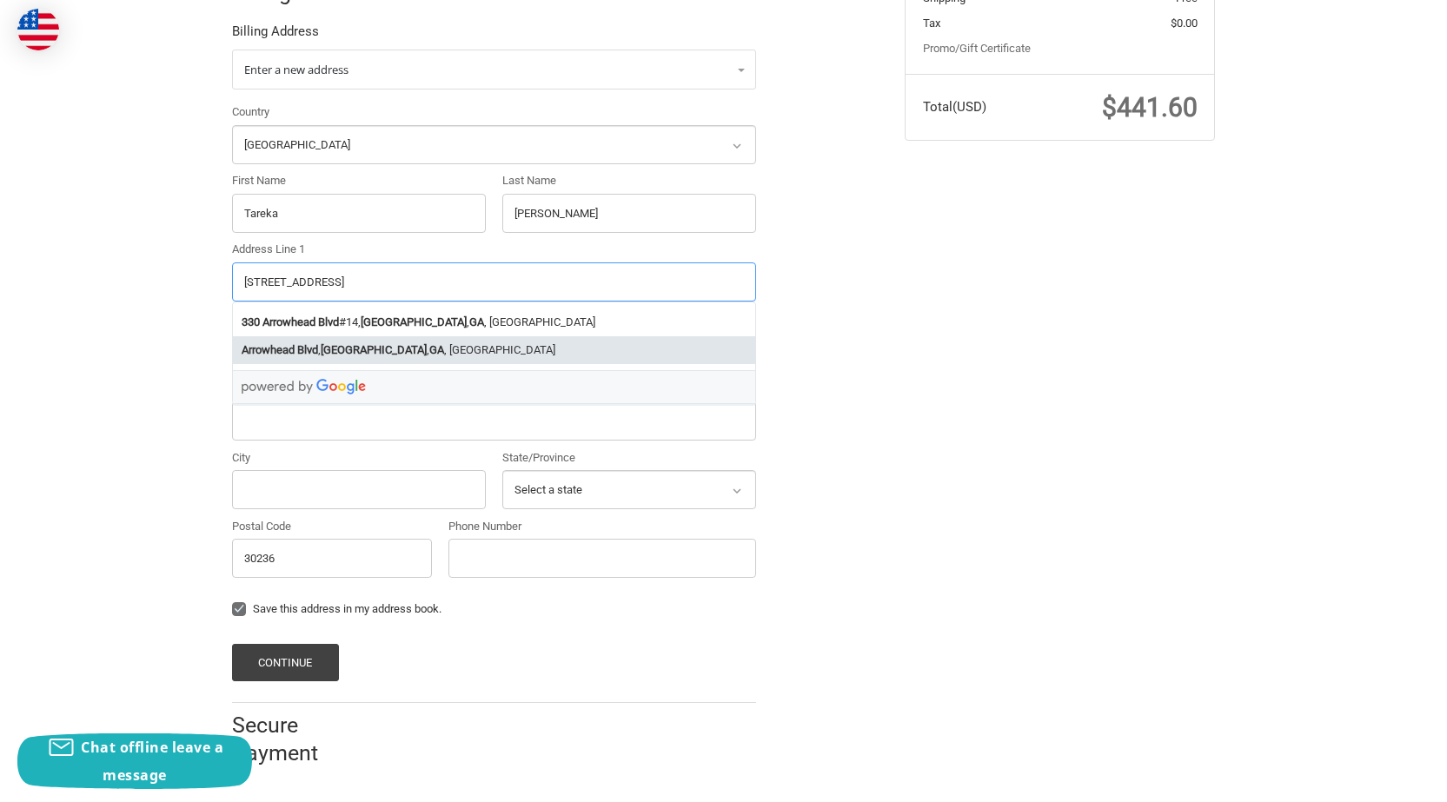
type input "330 Arrowhead Blvd 14 , GA"
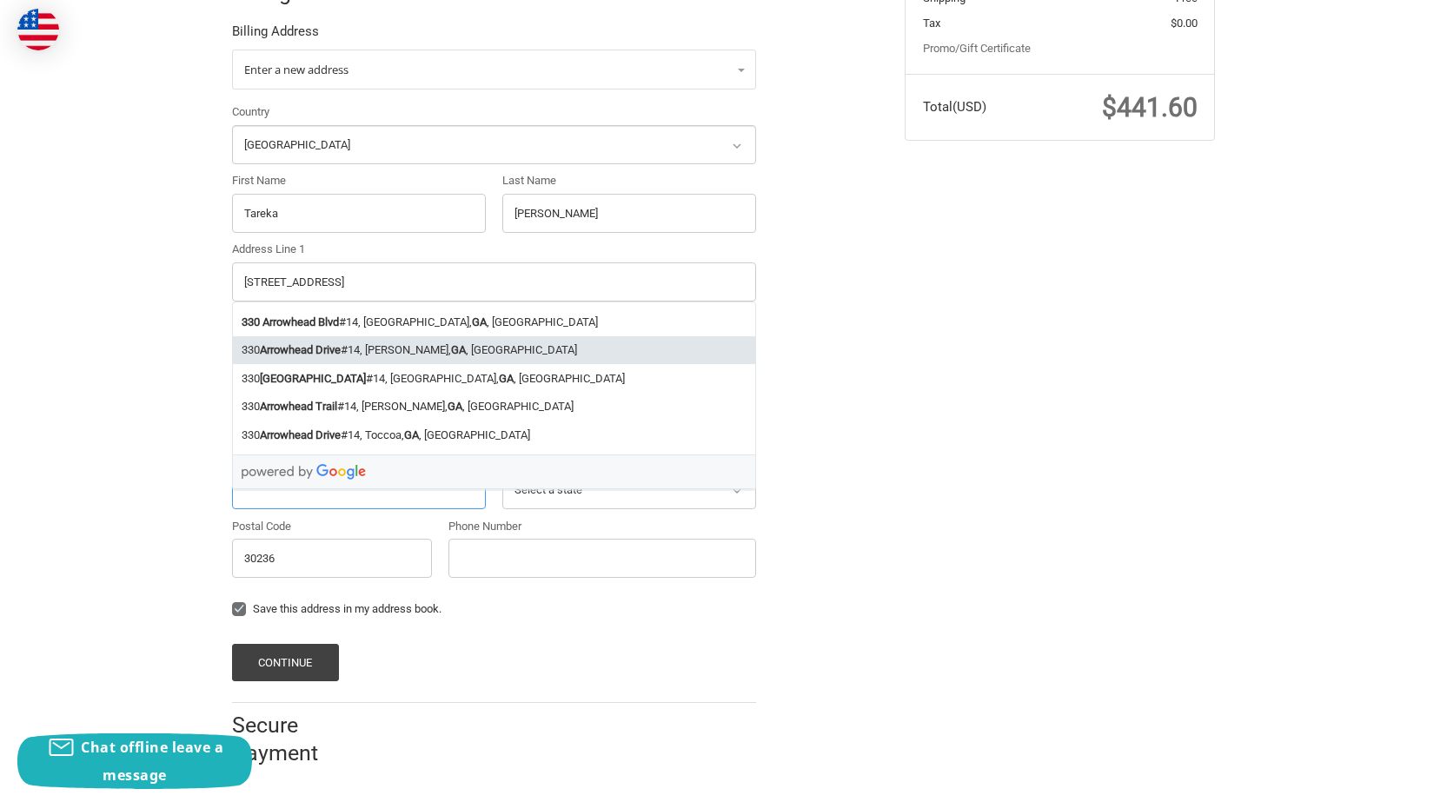
click at [255, 508] on input "City" at bounding box center [359, 489] width 254 height 39
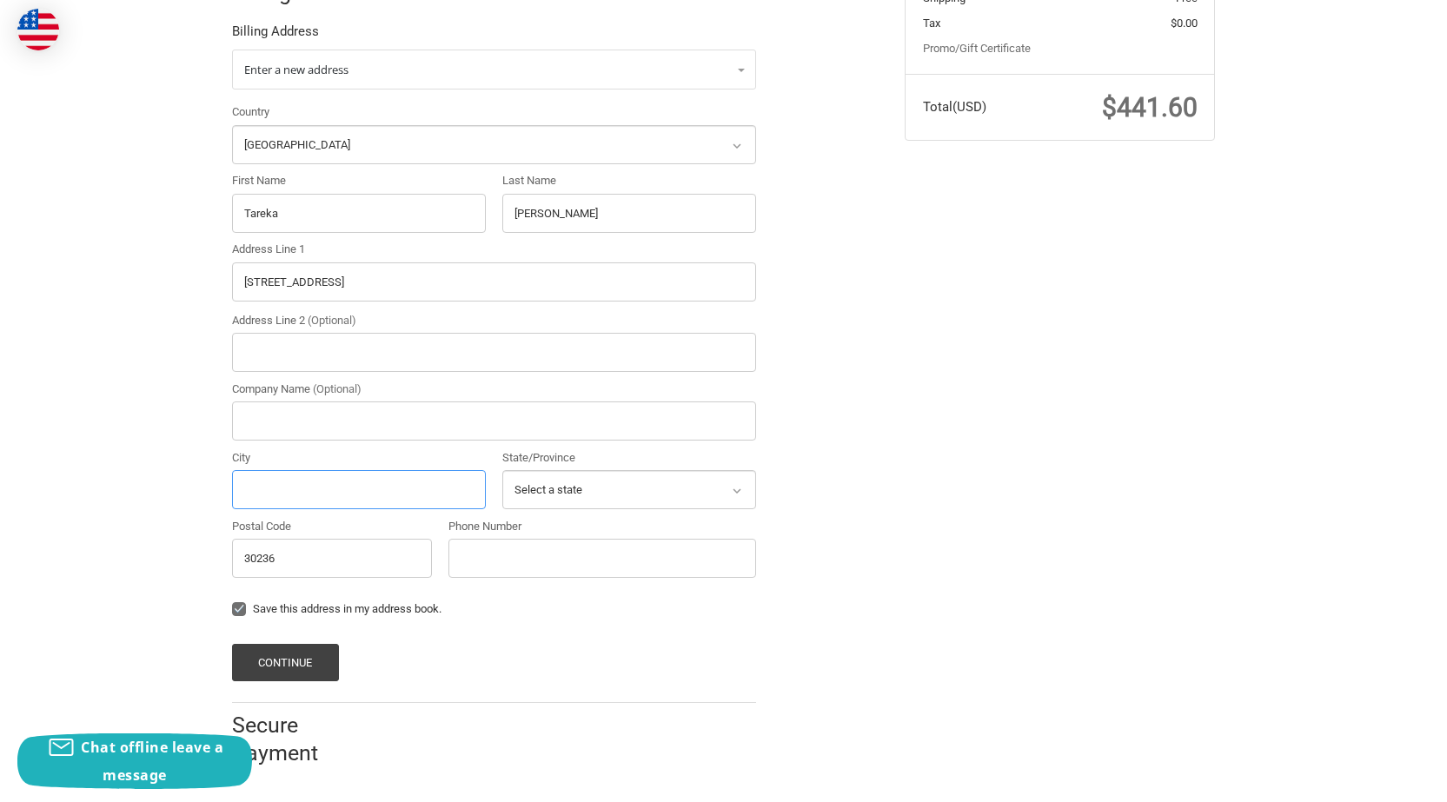
paste input "aJonesboro"
type input "aJonesboro"
drag, startPoint x: 360, startPoint y: 286, endPoint x: 513, endPoint y: 265, distance: 154.3
click at [509, 266] on input "330 Arrowhead Blvd 14 , GA" at bounding box center [494, 281] width 524 height 39
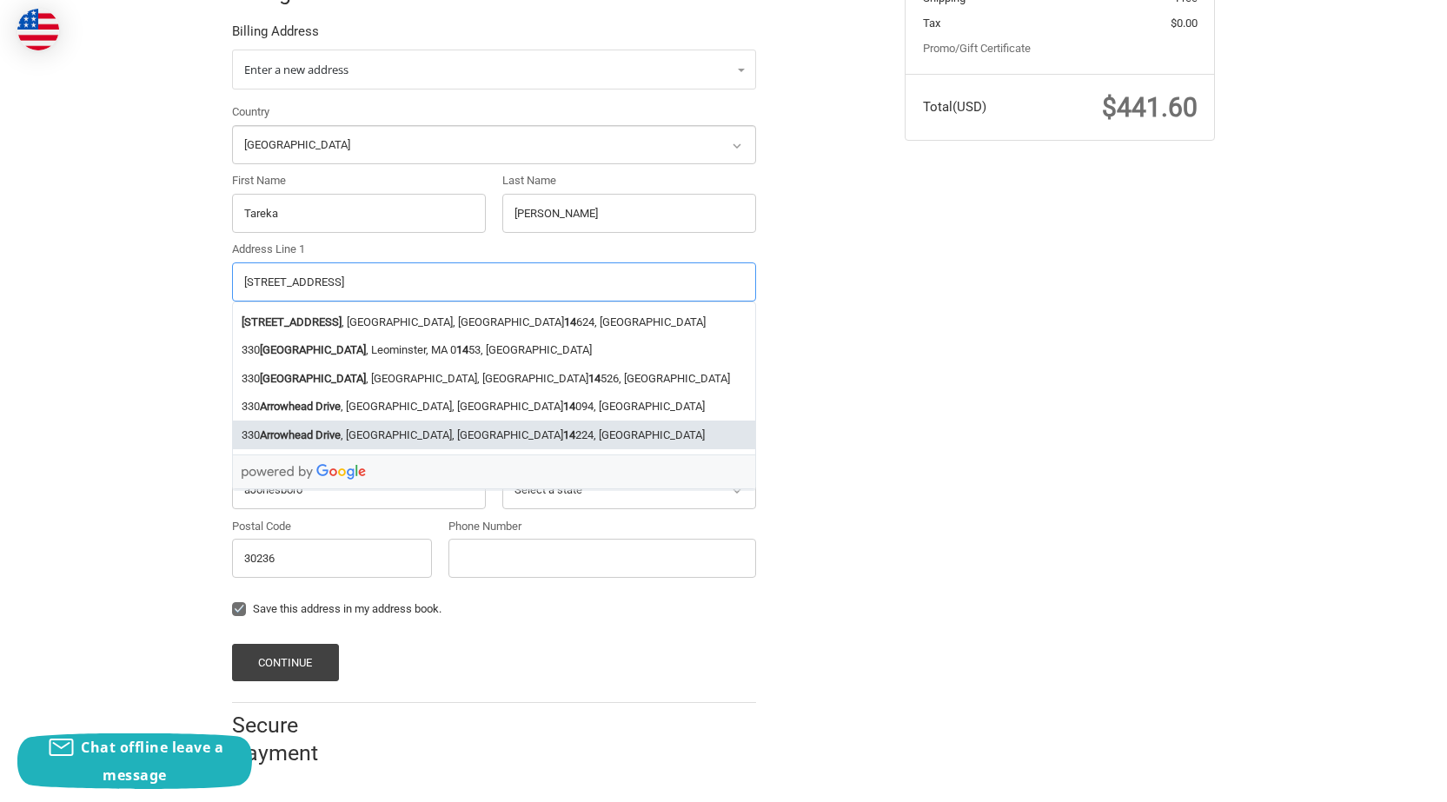
type input "[STREET_ADDRESS]"
drag, startPoint x: 612, startPoint y: 557, endPoint x: 620, endPoint y: 548, distance: 11.7
click at [612, 557] on input "Phone Number" at bounding box center [602, 558] width 308 height 39
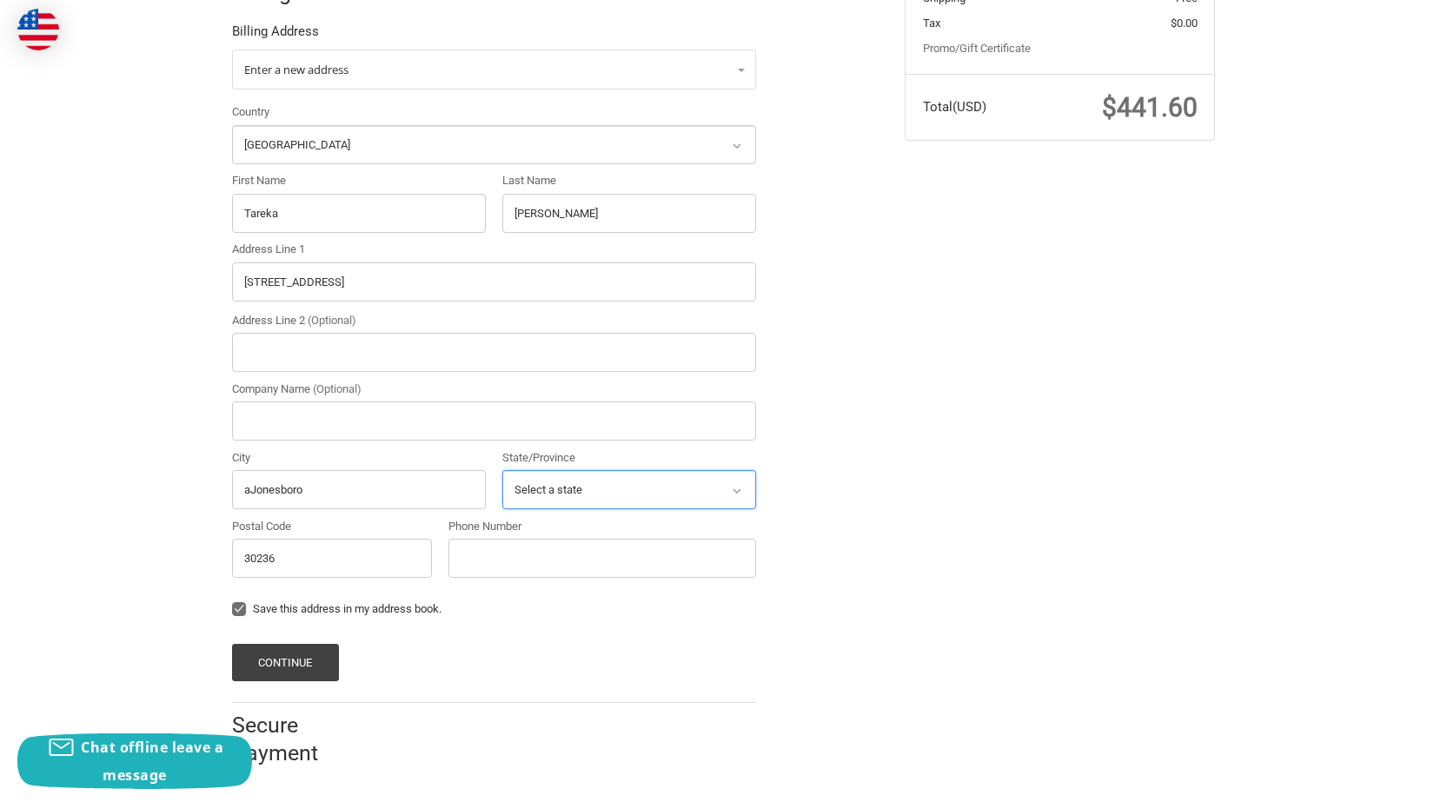
drag, startPoint x: 593, startPoint y: 488, endPoint x: 593, endPoint y: 471, distance: 17.4
click at [593, 488] on select "Select a state Alabama Alaska American Samoa Arizona Arkansas Armed Forces Amer…" at bounding box center [629, 489] width 254 height 39
select select "GA"
click at [502, 470] on select "Select a state Alabama Alaska American Samoa Arizona Arkansas Armed Forces Amer…" at bounding box center [629, 489] width 254 height 39
click at [506, 549] on input "Phone Number" at bounding box center [602, 558] width 308 height 39
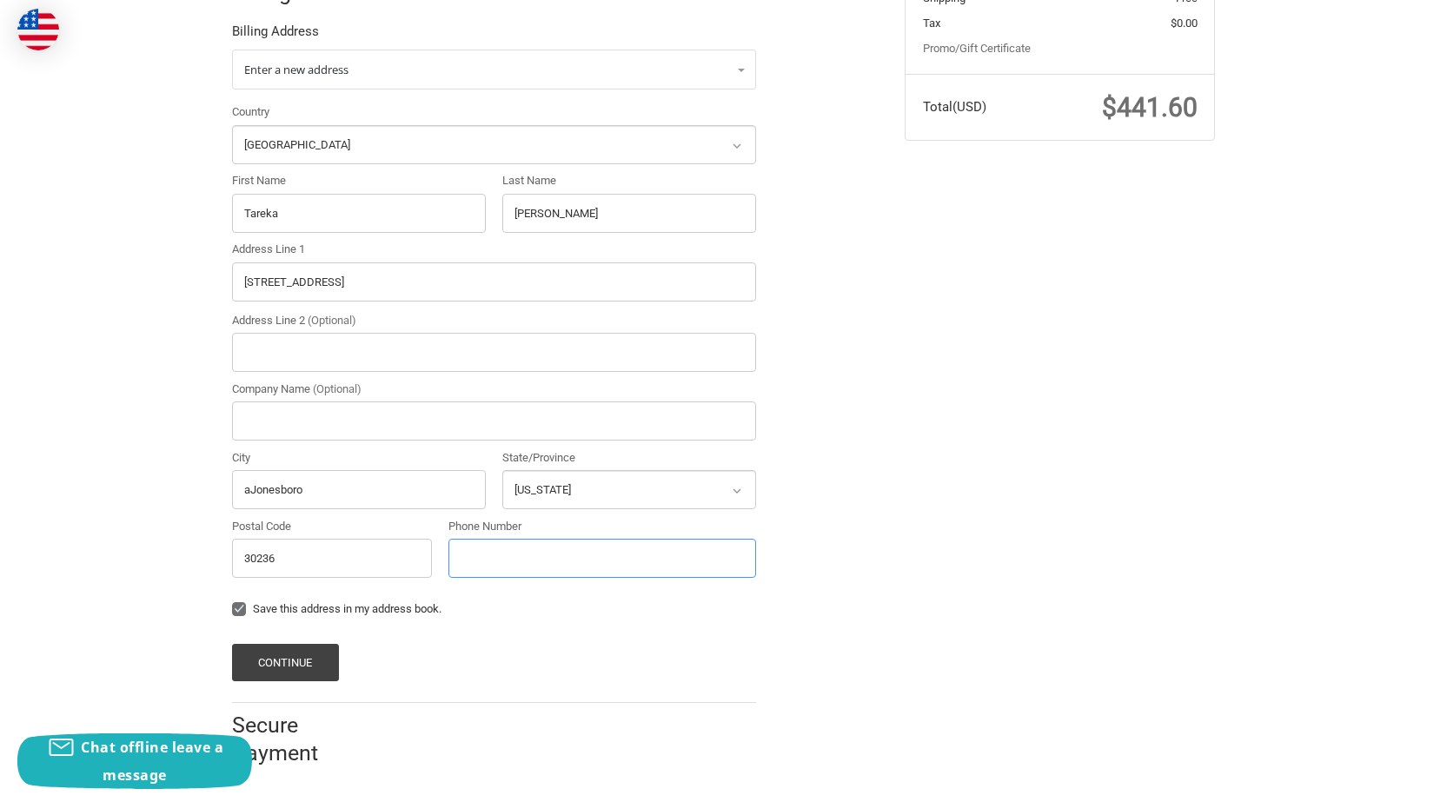
type input "23065211445"
click at [302, 681] on li "Billing Billing Address Enter a new address Country Select a country Afghanista…" at bounding box center [494, 330] width 524 height 747
click at [259, 662] on button "Continue" at bounding box center [285, 662] width 107 height 37
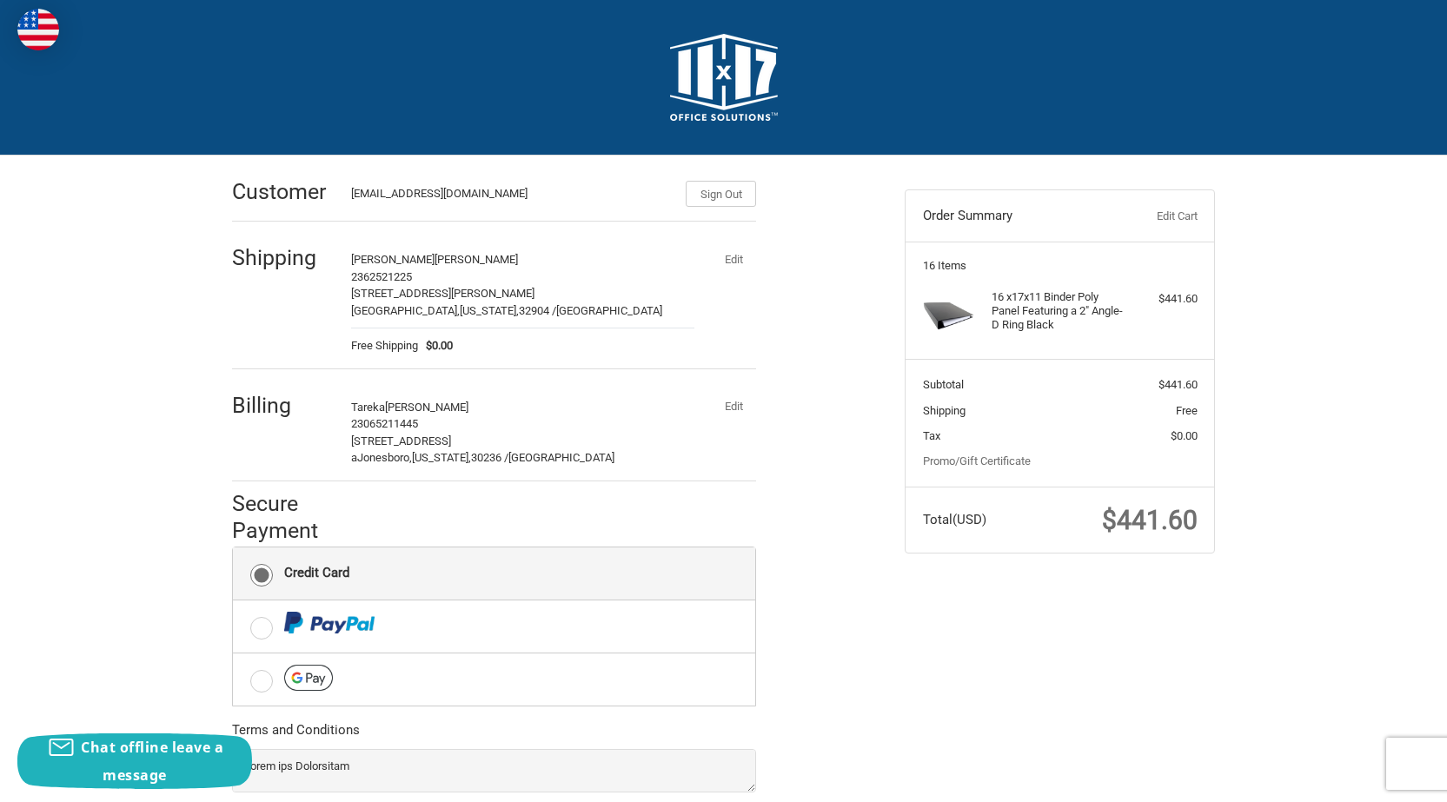
scroll to position [147, 0]
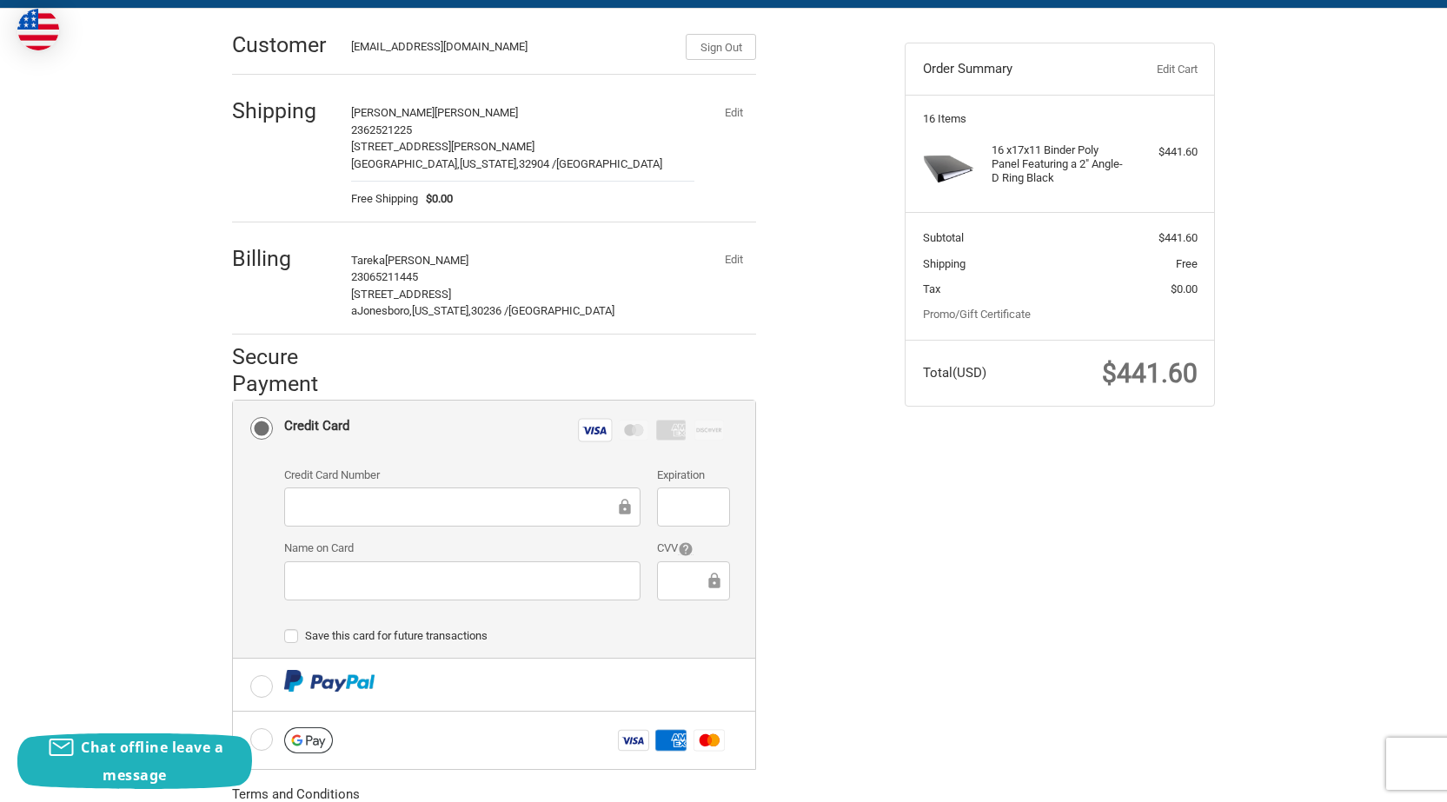
click at [382, 606] on div "Credit Card Number Expiration Name on Card CVV" at bounding box center [506, 540] width 463 height 147
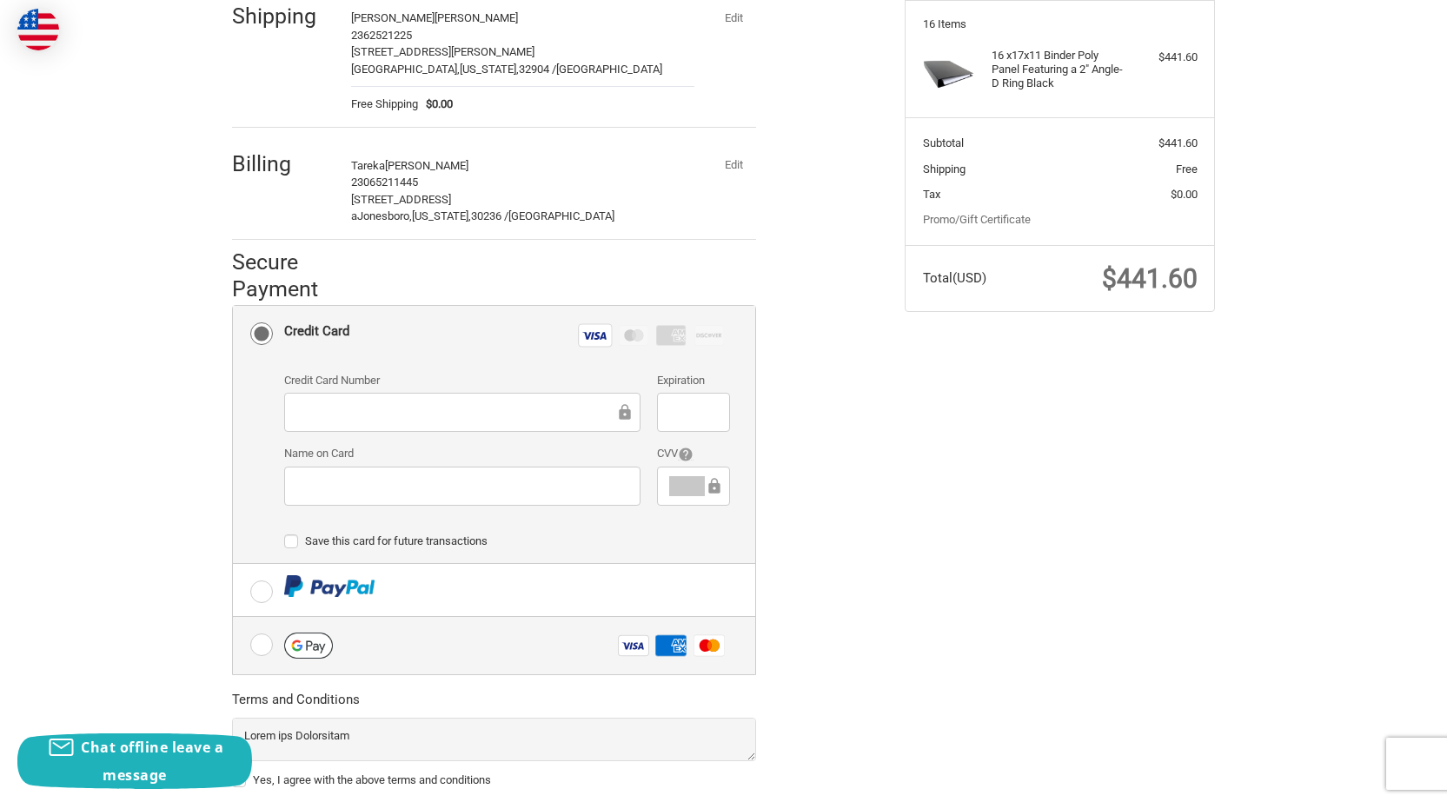
scroll to position [357, 0]
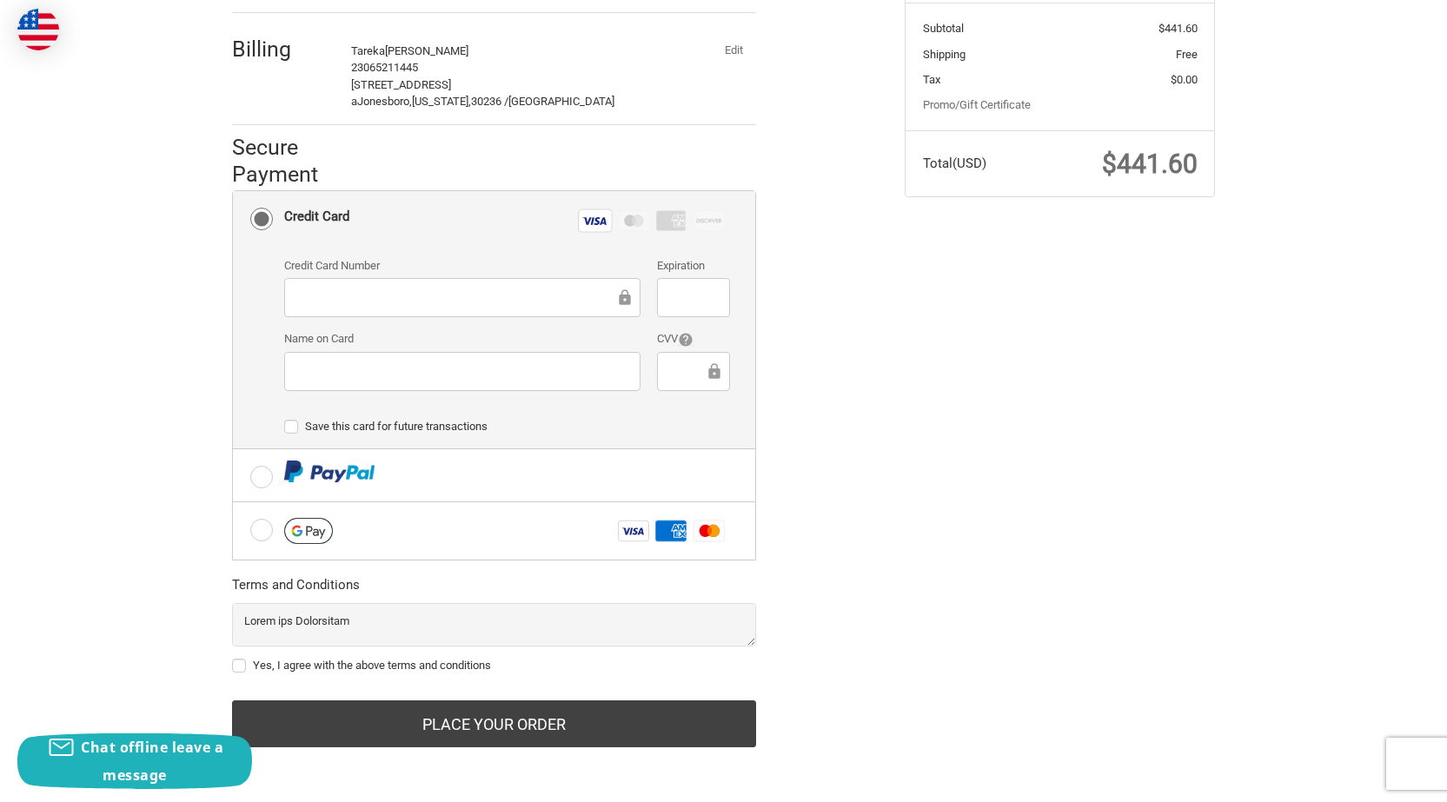
click at [290, 673] on div "Yes, I agree with the above terms and conditions" at bounding box center [494, 668] width 524 height 23
click at [322, 677] on div "Yes, I agree with the above terms and conditions" at bounding box center [494, 668] width 524 height 23
click at [320, 667] on label "Yes, I agree with the above terms and conditions" at bounding box center [494, 666] width 524 height 14
click at [233, 658] on input "Yes, I agree with the above terms and conditions" at bounding box center [232, 657] width 1 height 1
checkbox input "true"
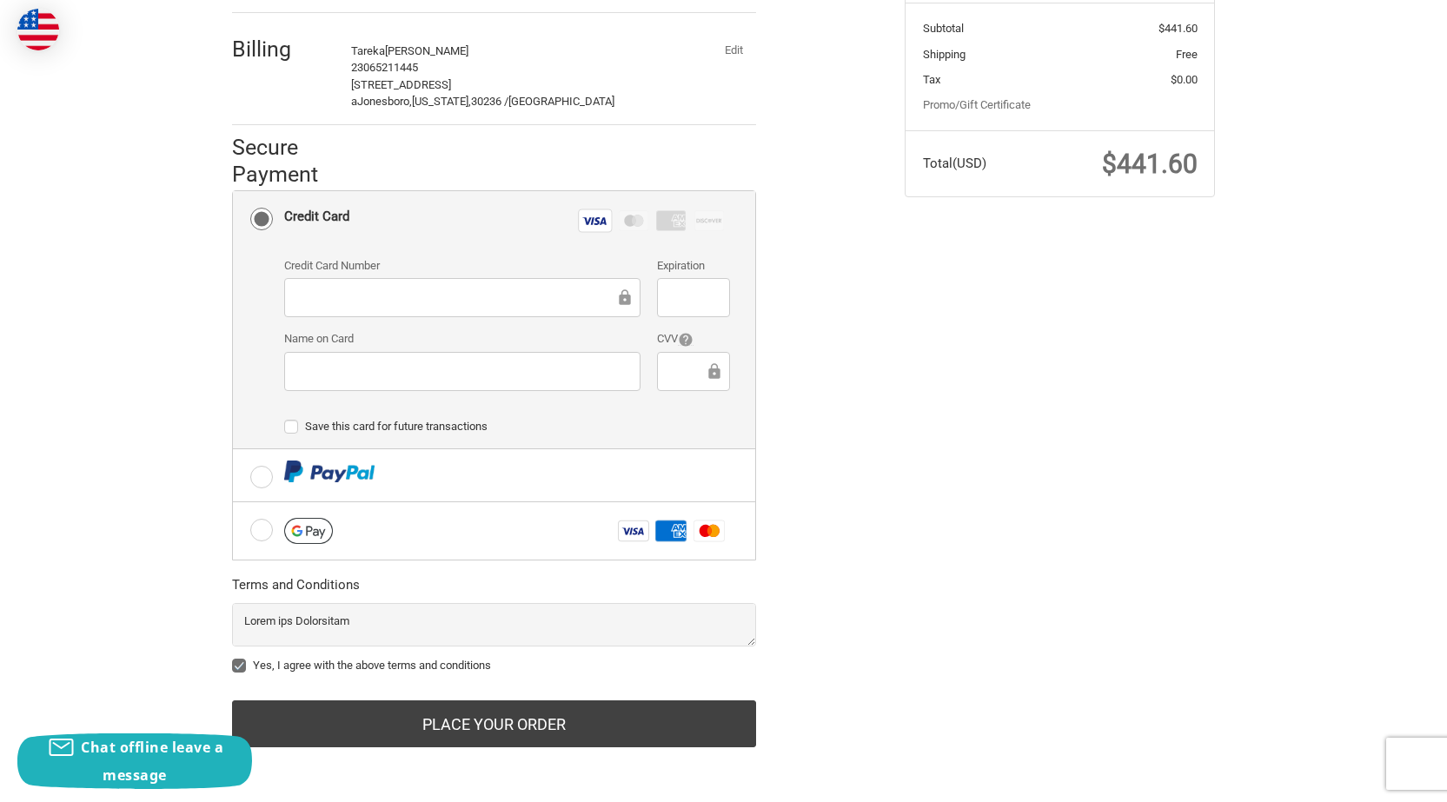
click at [585, 749] on div "Customer KevinSpry684@hotmail.com Sign Out Shipping Kevin Spry 2362521225 700 S…" at bounding box center [555, 283] width 673 height 969
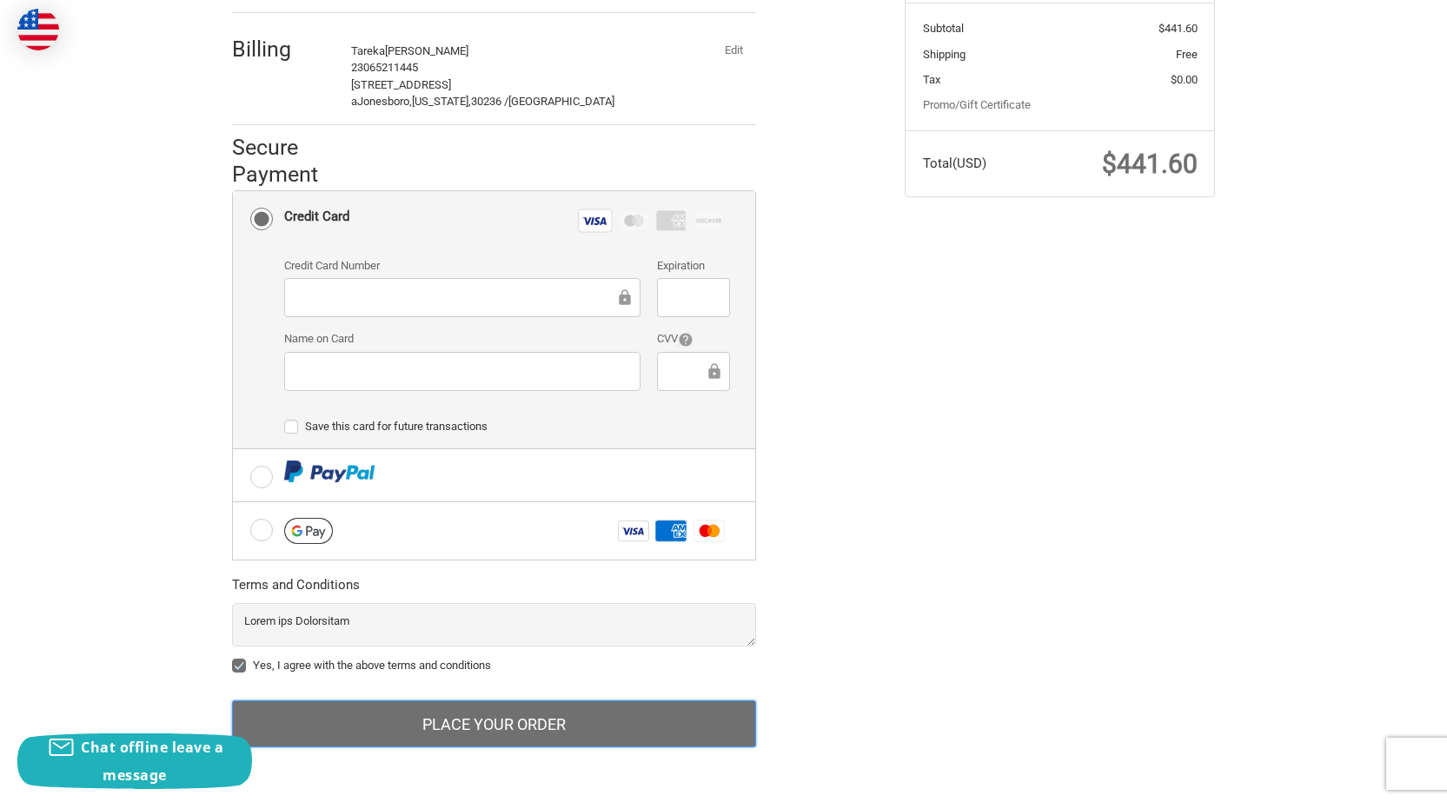
click at [475, 733] on button "Place Your Order" at bounding box center [494, 723] width 524 height 47
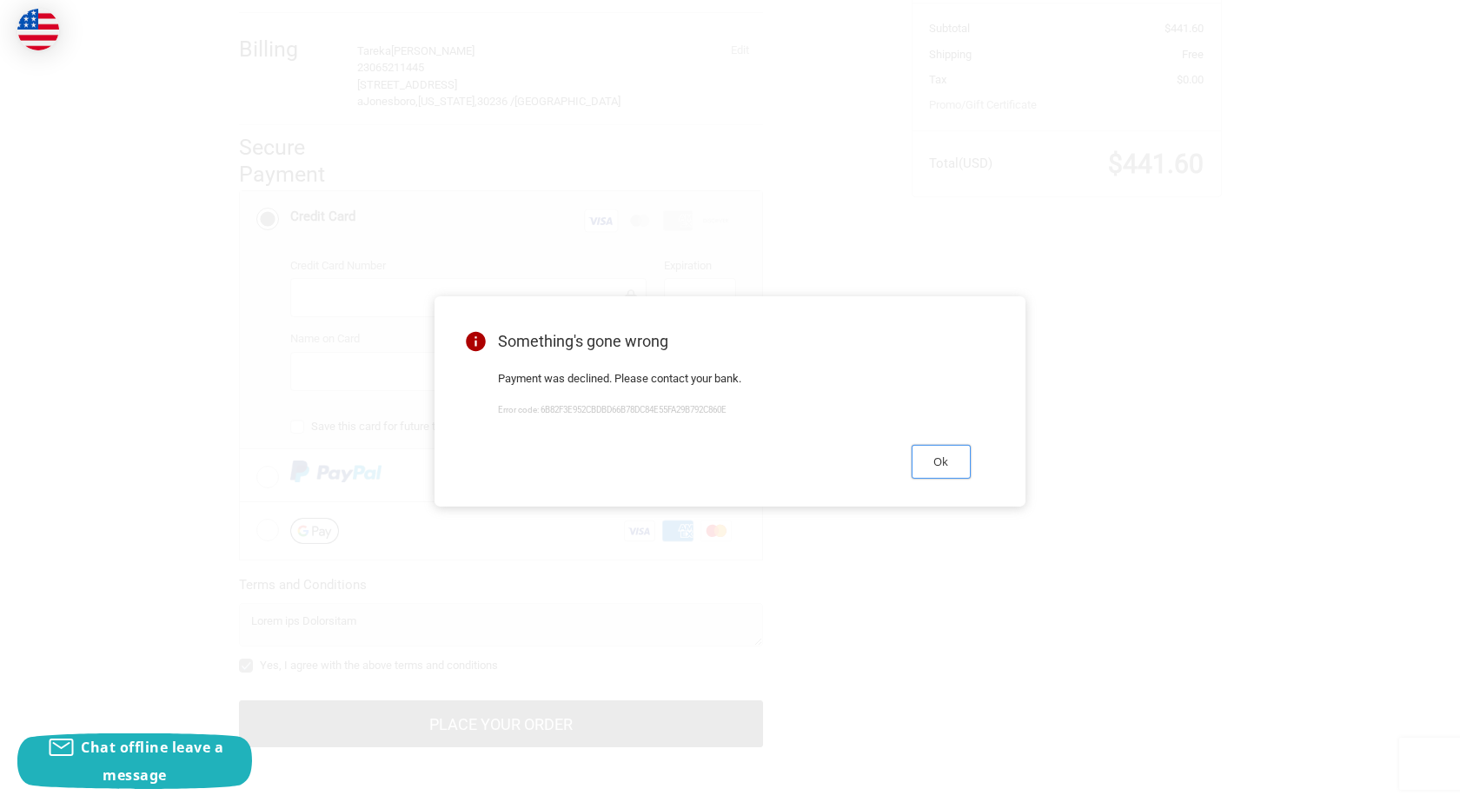
click at [941, 457] on button "Ok" at bounding box center [941, 462] width 59 height 34
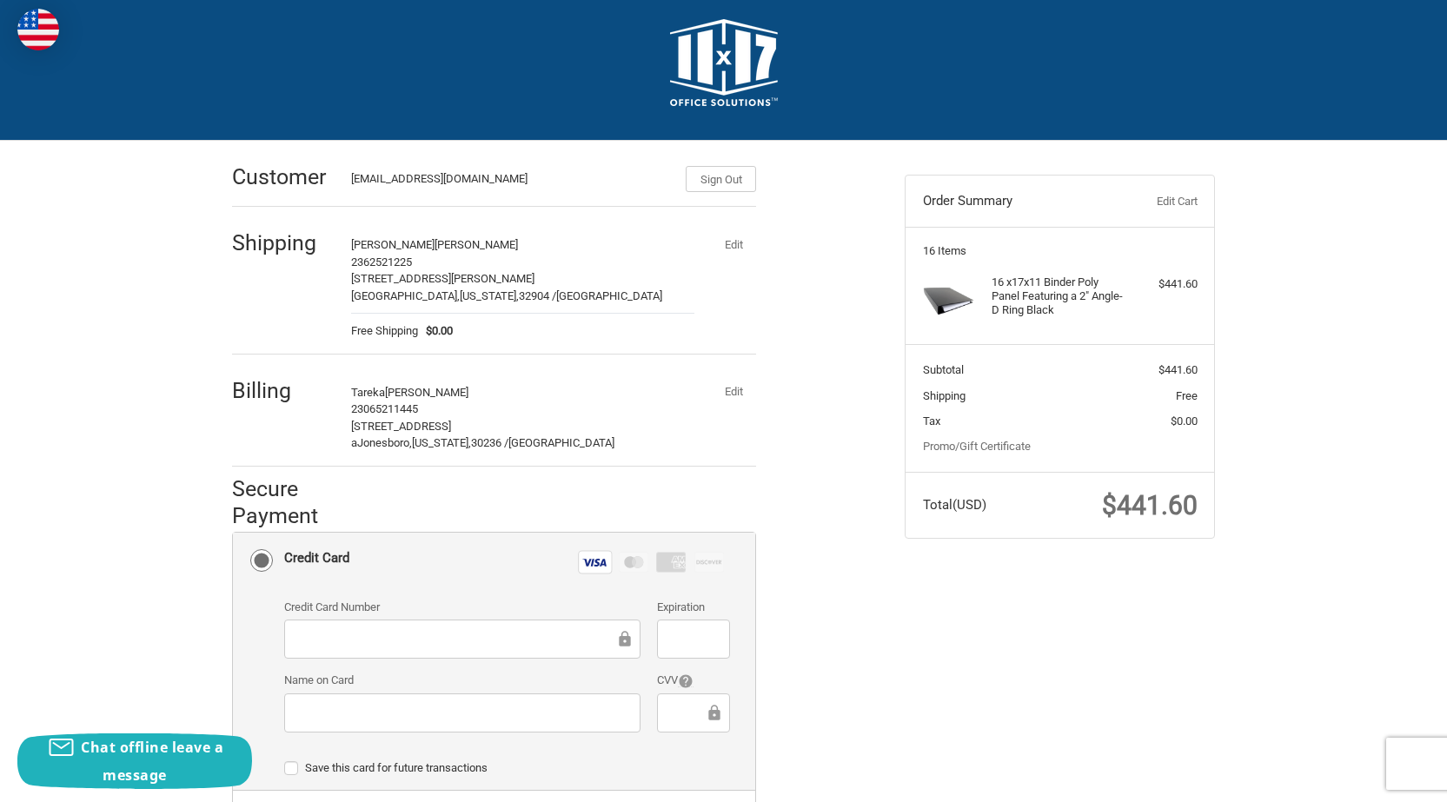
scroll to position [0, 0]
